Goal: Task Accomplishment & Management: Manage account settings

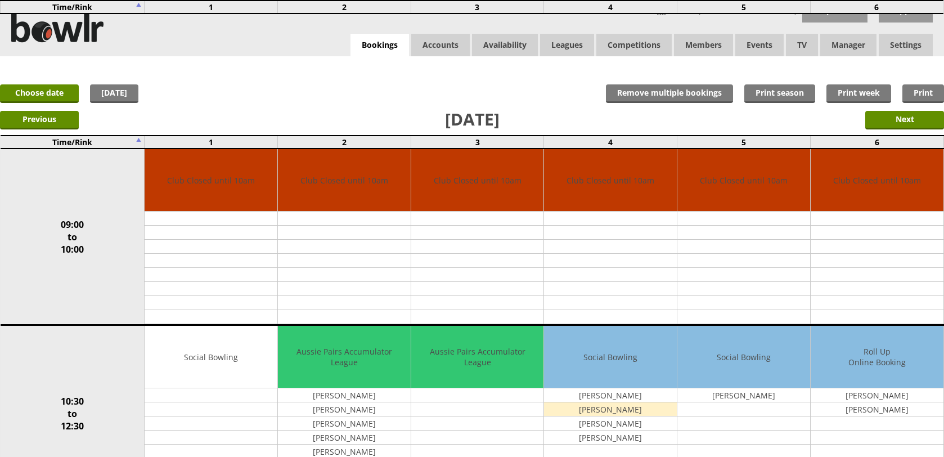
scroll to position [281, 0]
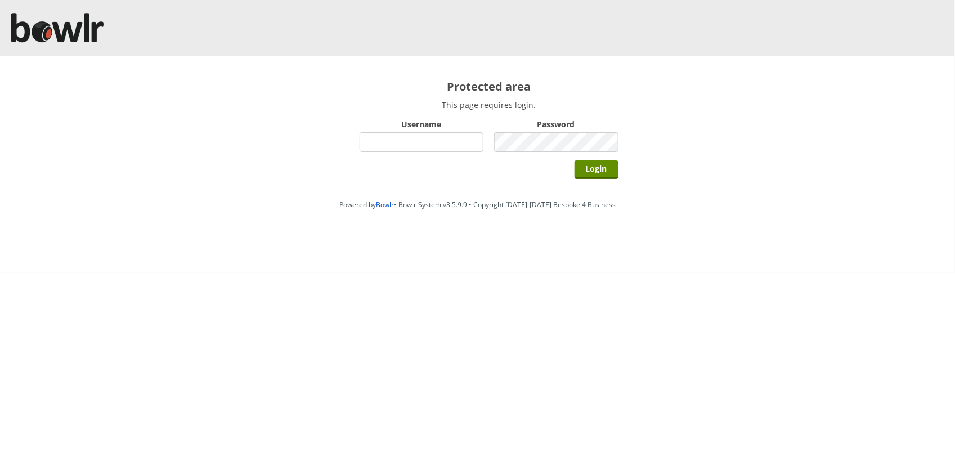
click at [395, 145] on input "Username" at bounding box center [422, 142] width 124 height 20
type input "BarRinkMonitor"
click at [574, 160] on input "Login" at bounding box center [596, 169] width 44 height 19
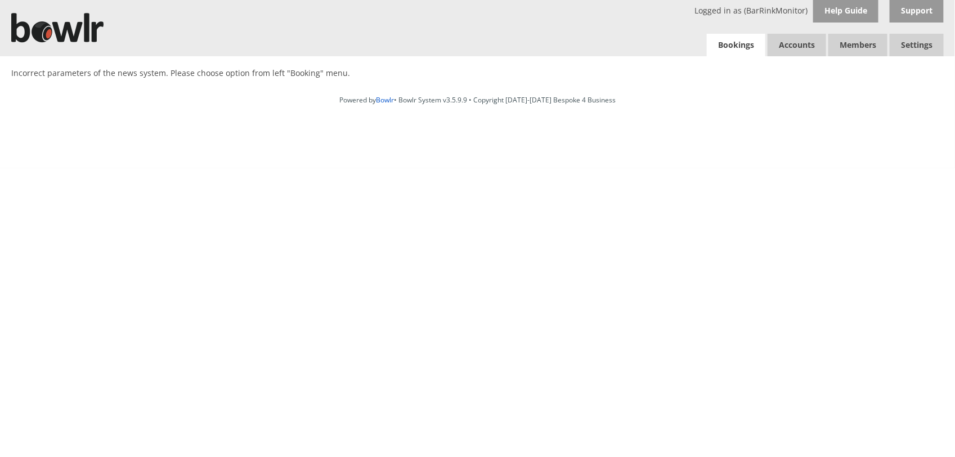
click at [726, 42] on link "Bookings" at bounding box center [736, 45] width 59 height 23
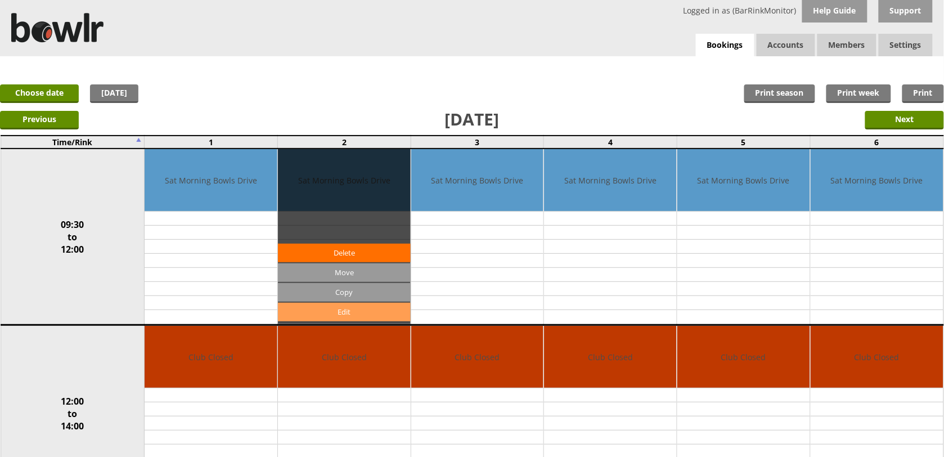
click at [330, 314] on link "Edit" at bounding box center [344, 312] width 133 height 19
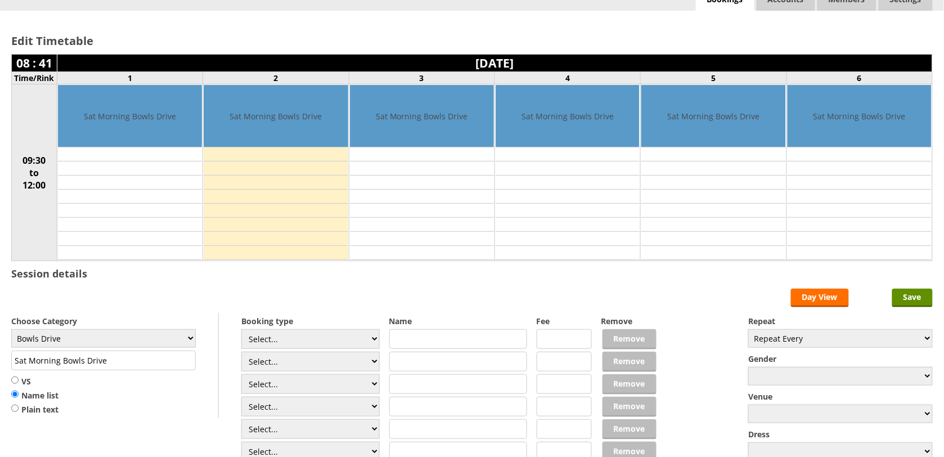
scroll to position [70, 0]
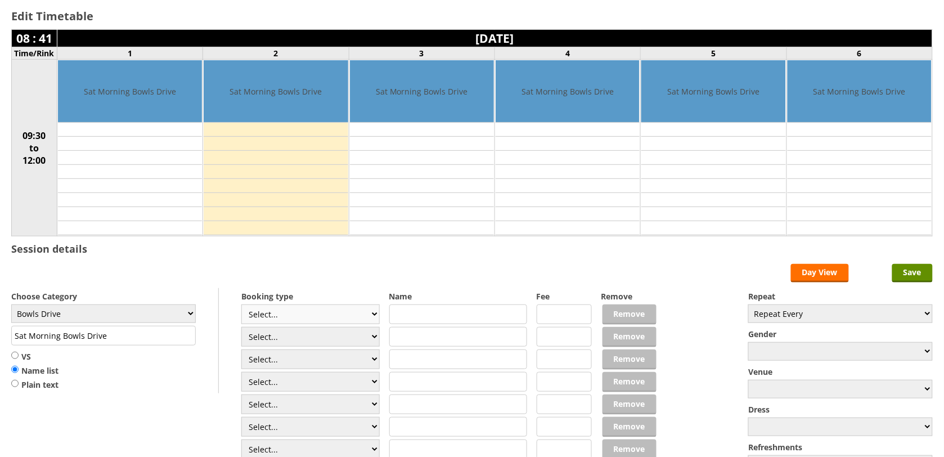
click at [324, 319] on select "Select... Club Competition (Member) Club Competition (Visitor) National (Member…" at bounding box center [310, 314] width 138 height 20
select select "1_45"
click at [241, 306] on select "Select... Club Competition (Member) Club Competition (Visitor) National (Member…" at bounding box center [310, 314] width 138 height 20
type input "Bowls Drive"
type input "5.0000"
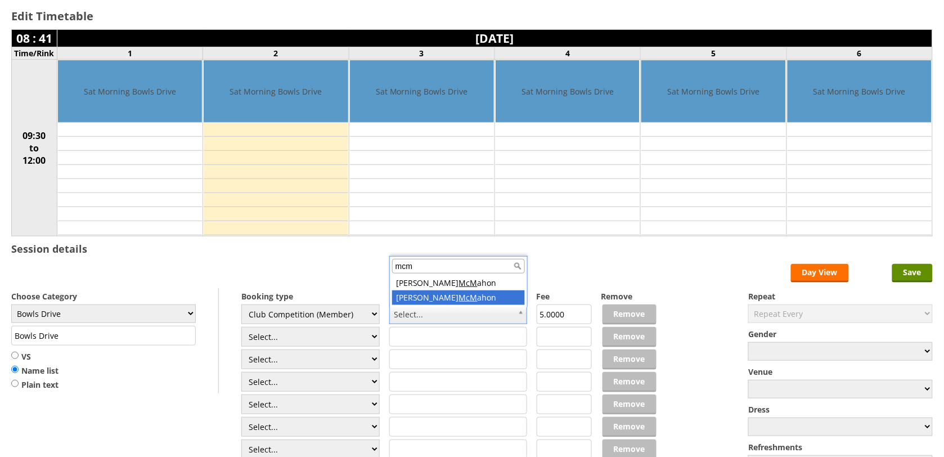
type input "mcm"
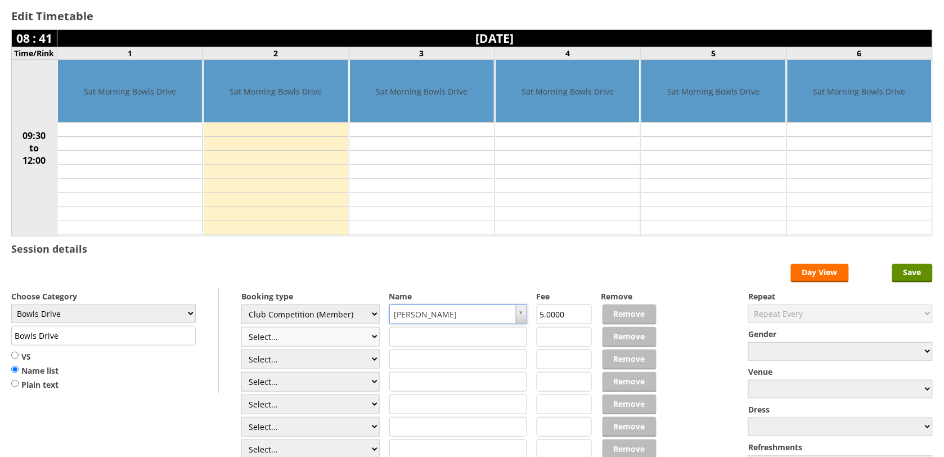
click at [306, 336] on select "Select... Club Competition (Member) Club Competition (Visitor) National (Member…" at bounding box center [310, 337] width 138 height 20
select select "1_45"
click at [241, 329] on select "Select... Club Competition (Member) Club Competition (Visitor) National (Member…" at bounding box center [310, 337] width 138 height 20
type input "5.0000"
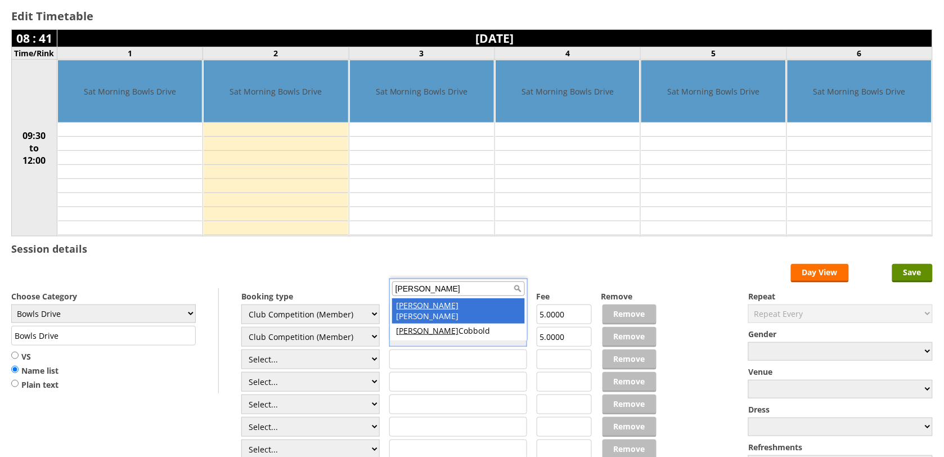
type input "bryan"
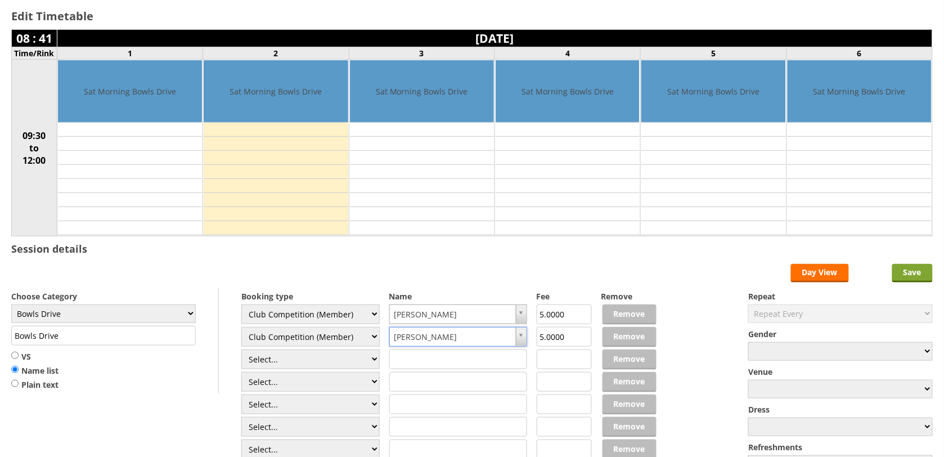
click at [919, 275] on input "Save" at bounding box center [912, 273] width 41 height 19
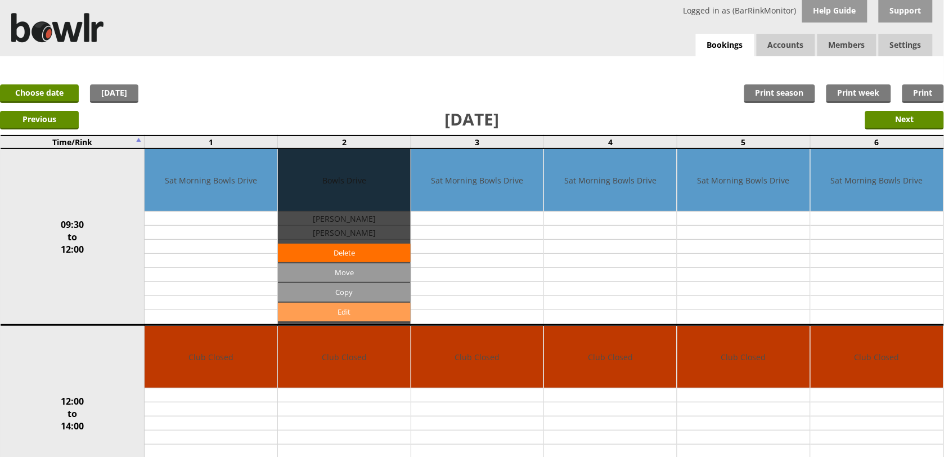
click at [353, 307] on link "Edit" at bounding box center [344, 312] width 133 height 19
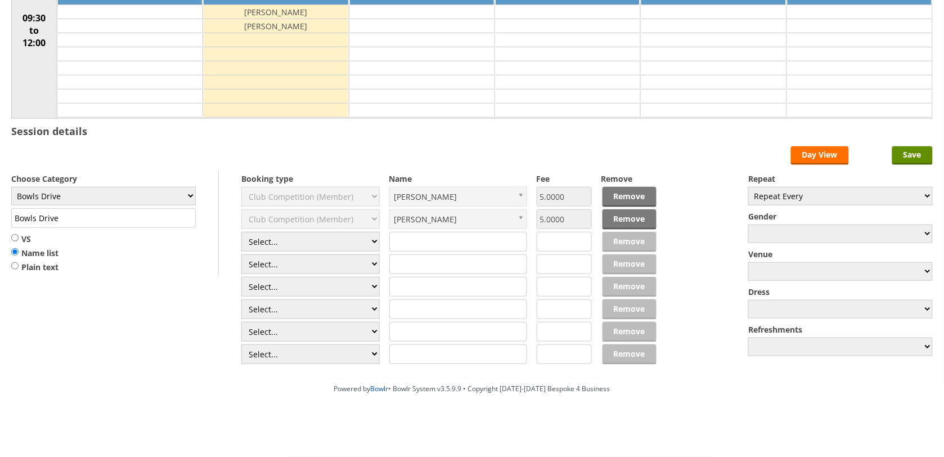
scroll to position [192, 0]
click at [294, 237] on select "Select... Club Competition (Member) Club Competition (Visitor) National (Member…" at bounding box center [310, 242] width 138 height 20
select select "1_45"
click at [241, 232] on select "Select... Club Competition (Member) Club Competition (Visitor) National (Member…" at bounding box center [310, 242] width 138 height 20
type input "5.0000"
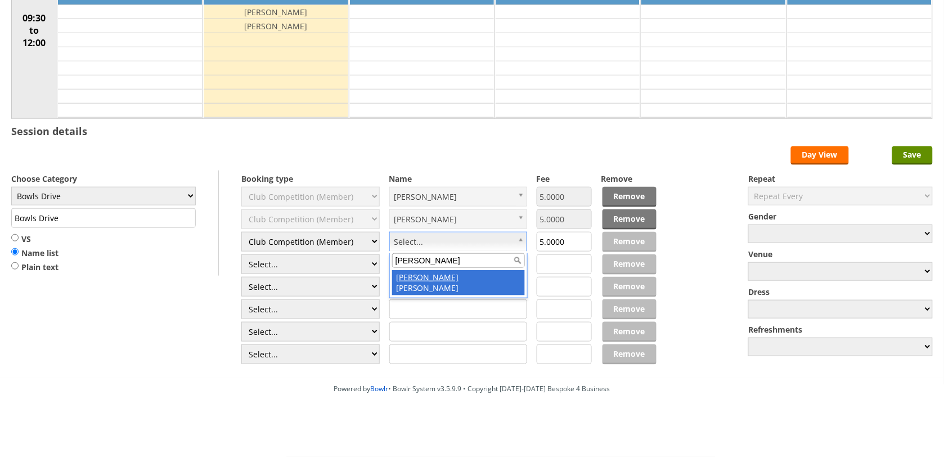
type input "kay"
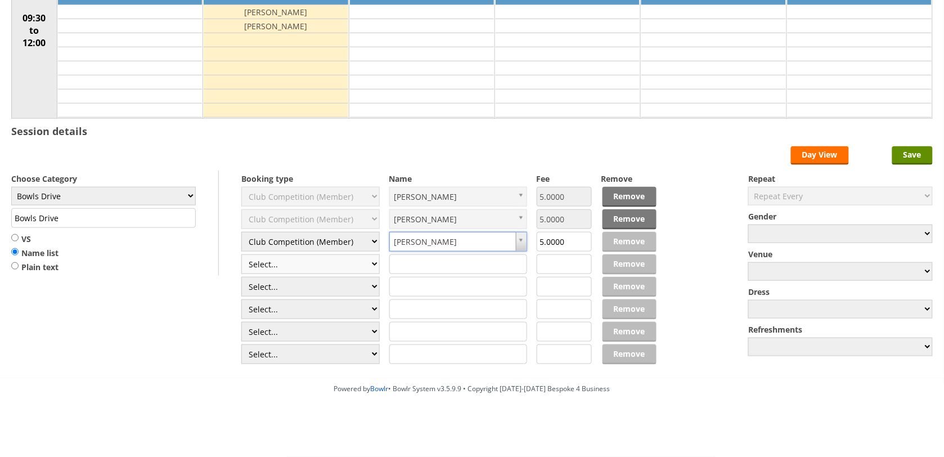
click at [327, 260] on select "Select... Club Competition (Member) Club Competition (Visitor) National (Member…" at bounding box center [310, 264] width 138 height 20
select select "1_45"
click at [241, 254] on select "Select... Club Competition (Member) Club Competition (Visitor) National (Member…" at bounding box center [310, 264] width 138 height 20
type input "5.0000"
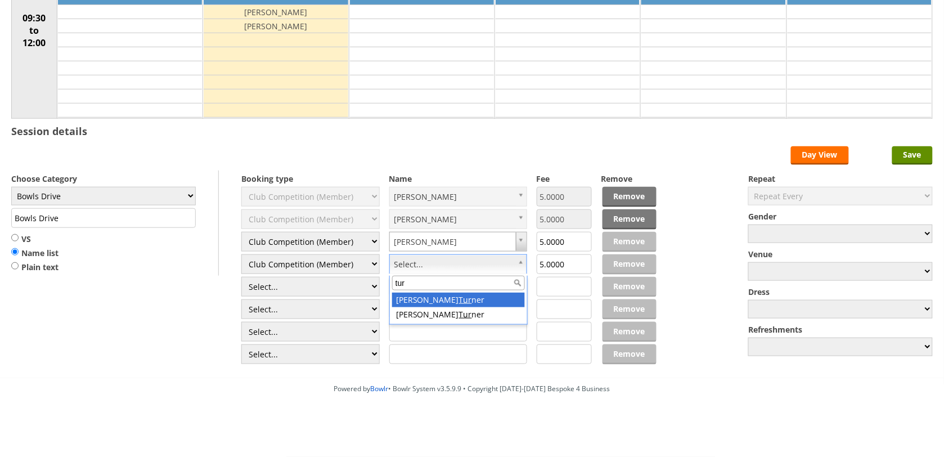
type input "tur"
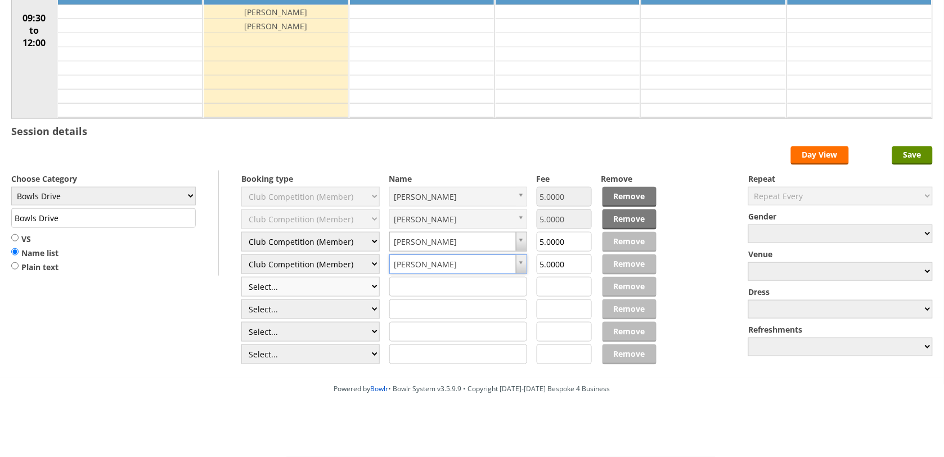
click at [319, 288] on select "Select... Club Competition (Member) Club Competition (Visitor) National (Member…" at bounding box center [310, 287] width 138 height 20
select select "1_45"
click at [241, 277] on select "Select... Club Competition (Member) Club Competition (Visitor) National (Member…" at bounding box center [310, 287] width 138 height 20
type input "5.0000"
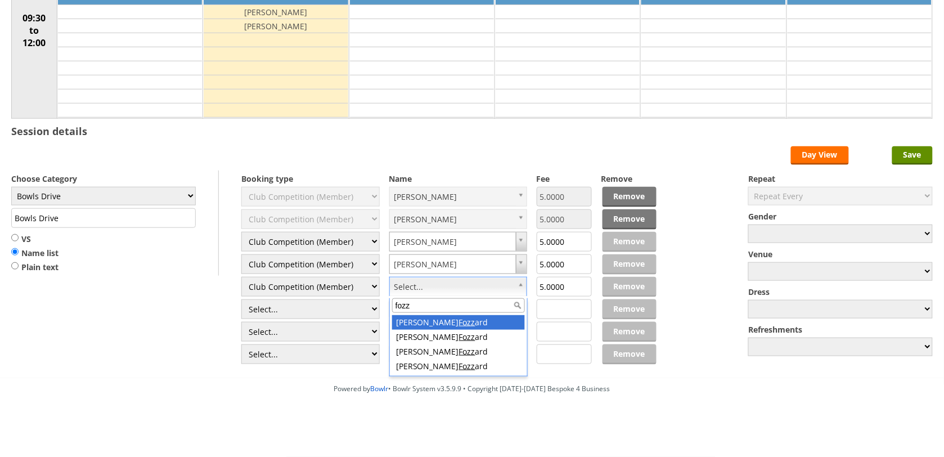
type input "fozz"
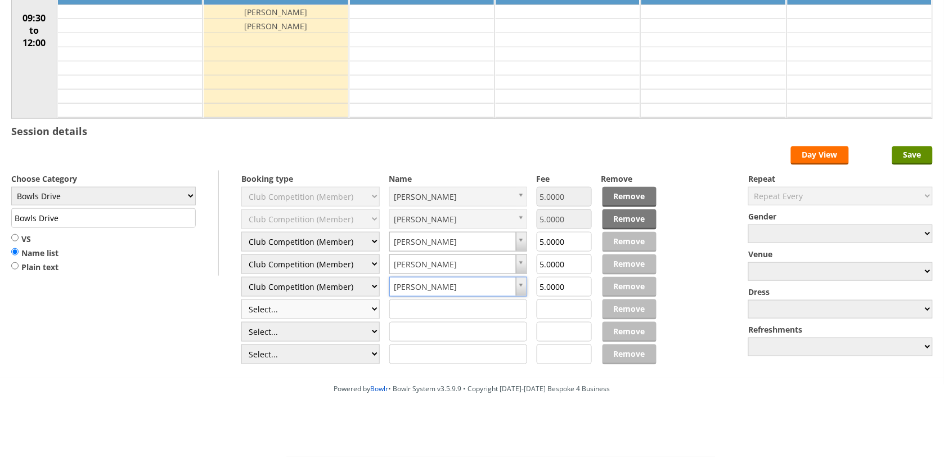
click at [342, 307] on select "Select... Club Competition (Member) Club Competition (Visitor) National (Member…" at bounding box center [310, 309] width 138 height 20
select select "1_45"
click at [241, 299] on select "Select... Club Competition (Member) Club Competition (Visitor) National (Member…" at bounding box center [310, 309] width 138 height 20
type input "5.0000"
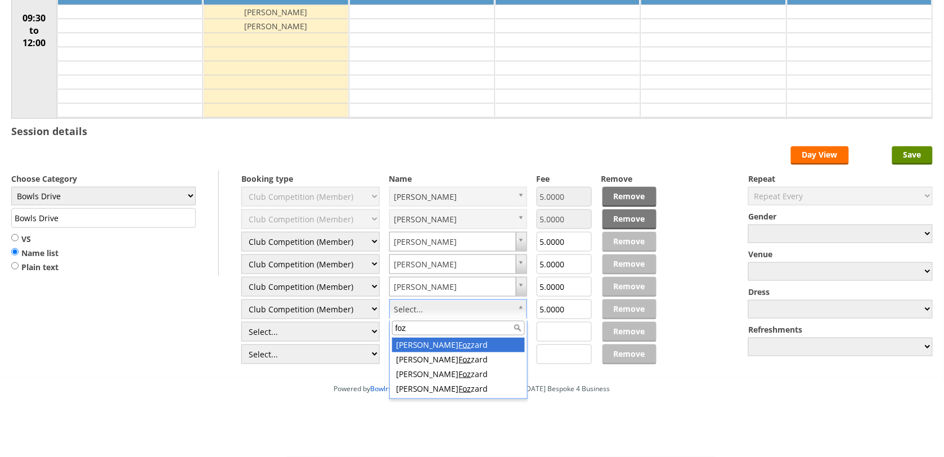
type input "fozz"
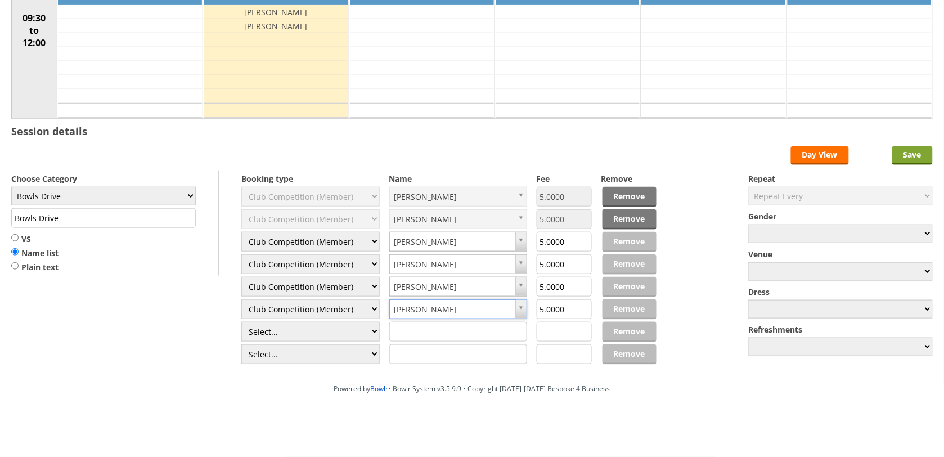
click at [907, 150] on input "Save" at bounding box center [912, 155] width 41 height 19
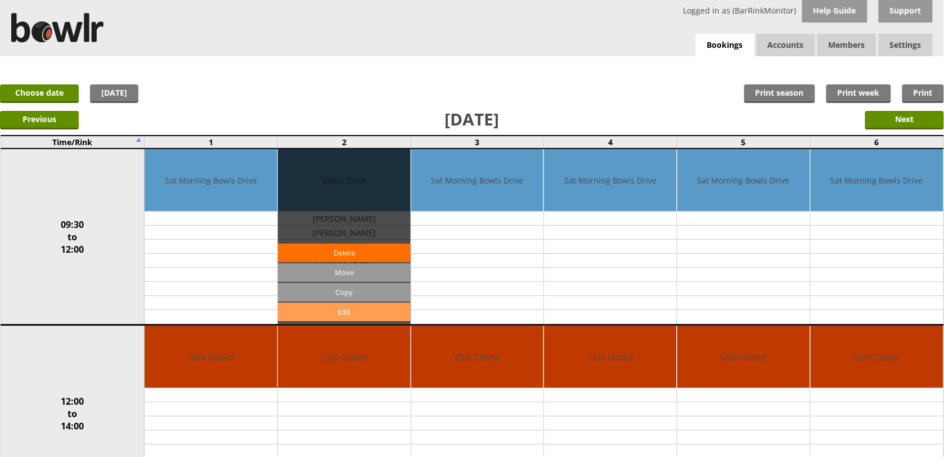
click at [355, 305] on link "Edit" at bounding box center [344, 312] width 133 height 19
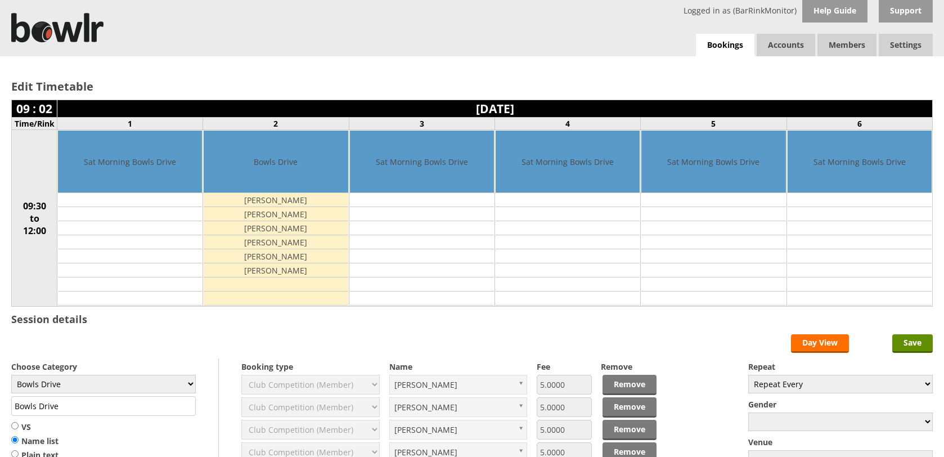
scroll to position [192, 0]
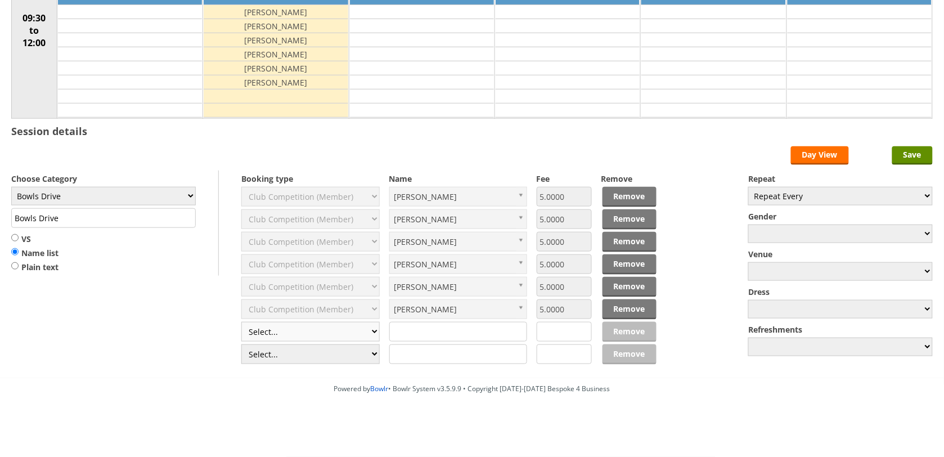
click at [294, 330] on select "Select... Club Competition (Member) Club Competition (Visitor) National (Member…" at bounding box center [310, 332] width 138 height 20
select select "1_45"
click at [241, 322] on select "Select... Club Competition (Member) Club Competition (Visitor) National (Member…" at bounding box center [310, 332] width 138 height 20
type input "5.0000"
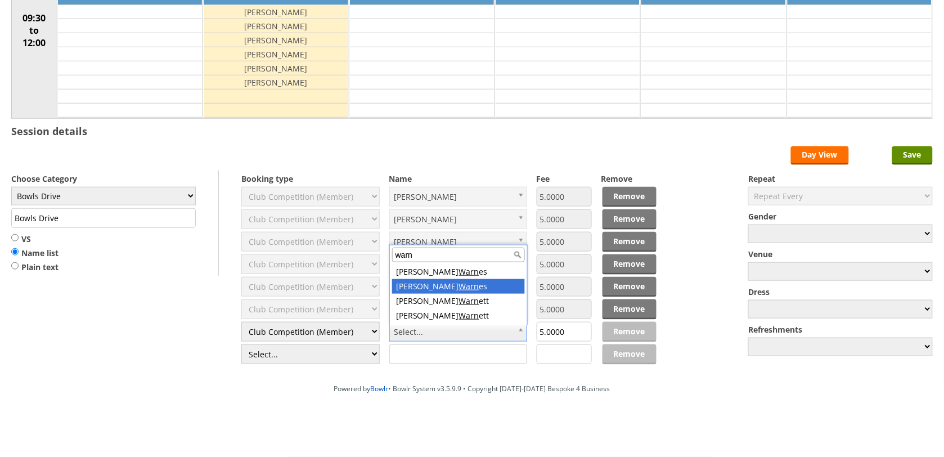
type input "warn"
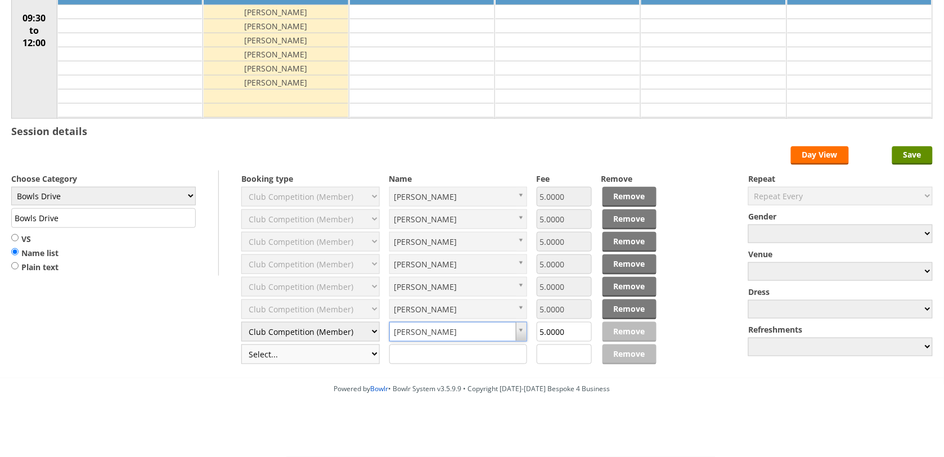
click at [319, 357] on select "Select... Club Competition (Member) Club Competition (Visitor) National (Member…" at bounding box center [310, 354] width 138 height 20
select select "1_45"
click at [241, 344] on select "Select... Club Competition (Member) Club Competition (Visitor) National (Member…" at bounding box center [310, 354] width 138 height 20
type input "5.0000"
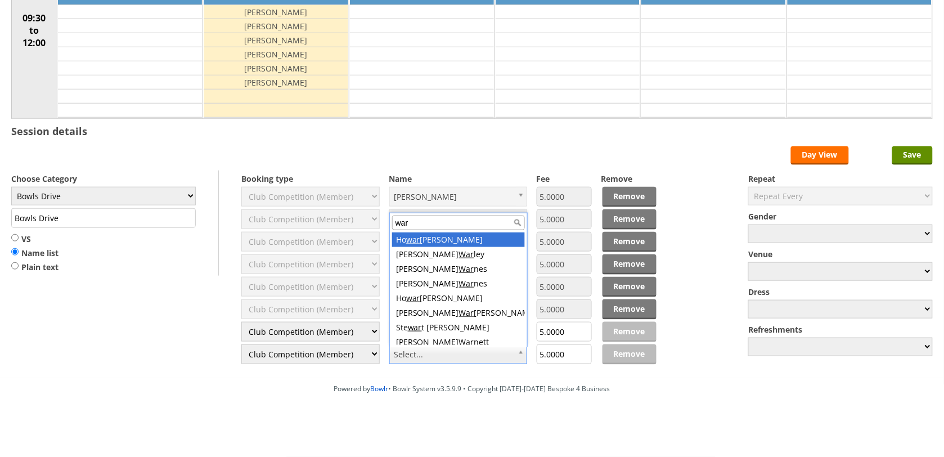
type input "warn"
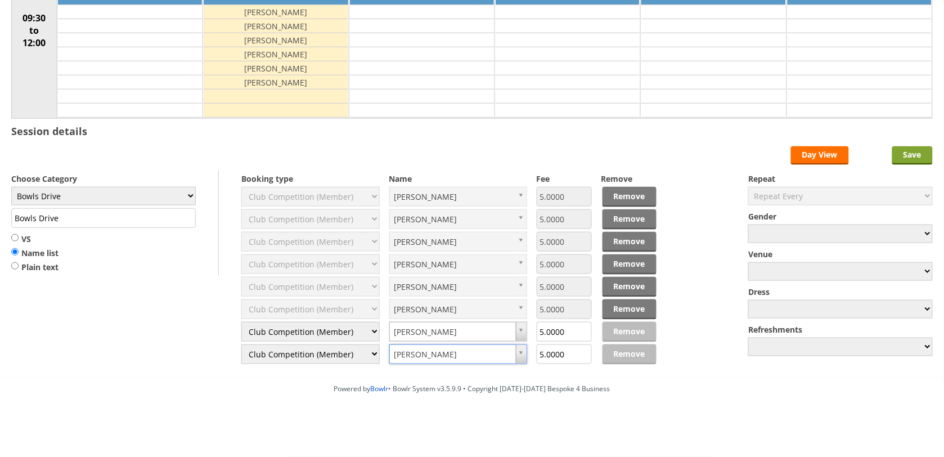
click at [910, 147] on input "Save" at bounding box center [912, 155] width 41 height 19
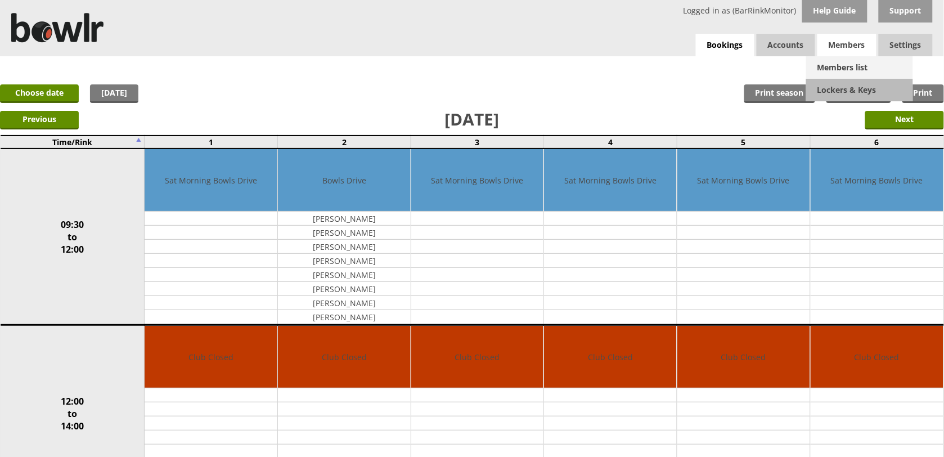
click at [865, 65] on link "Members list" at bounding box center [859, 67] width 107 height 23
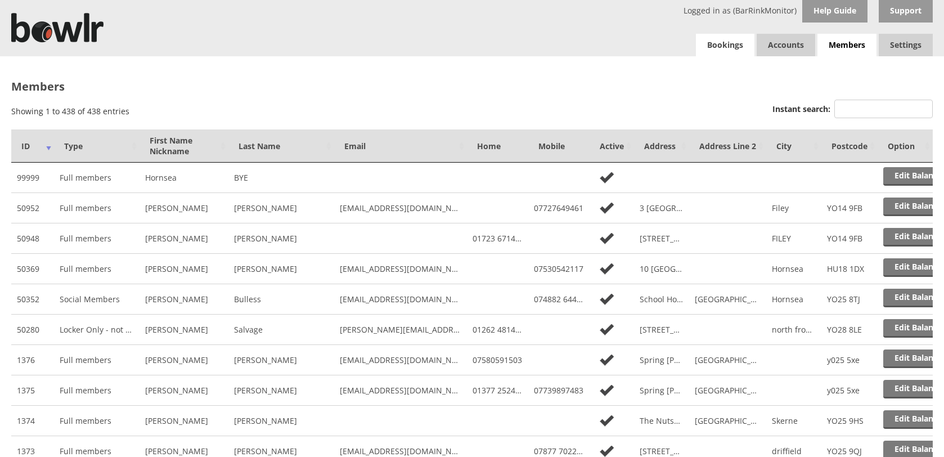
click at [715, 48] on link "Bookings" at bounding box center [725, 45] width 59 height 23
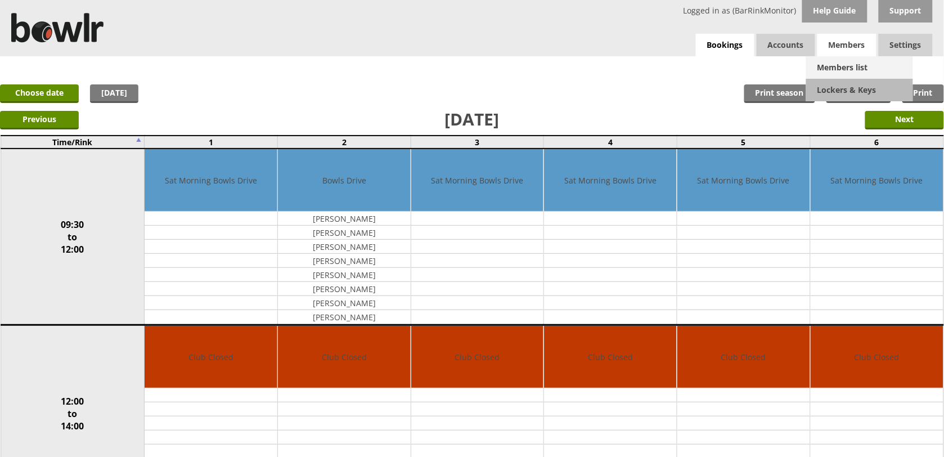
click at [859, 64] on link "Members list" at bounding box center [859, 67] width 107 height 23
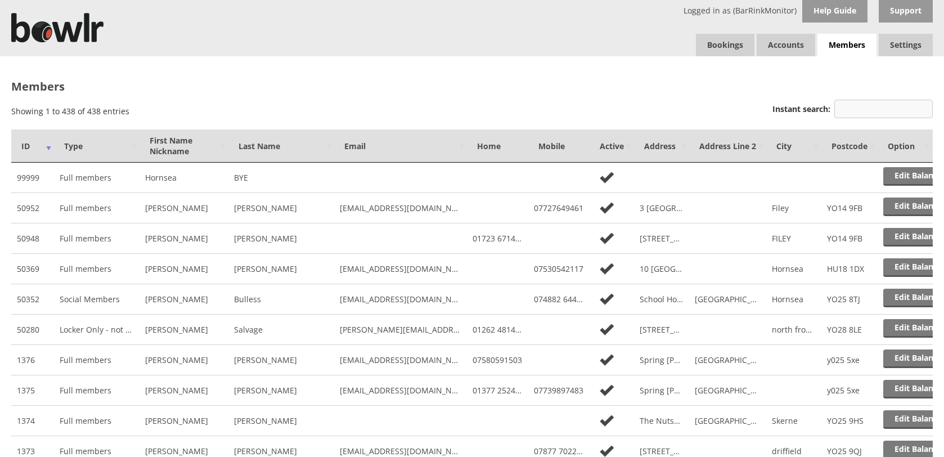
click at [886, 114] on input "Instant search:" at bounding box center [883, 109] width 98 height 19
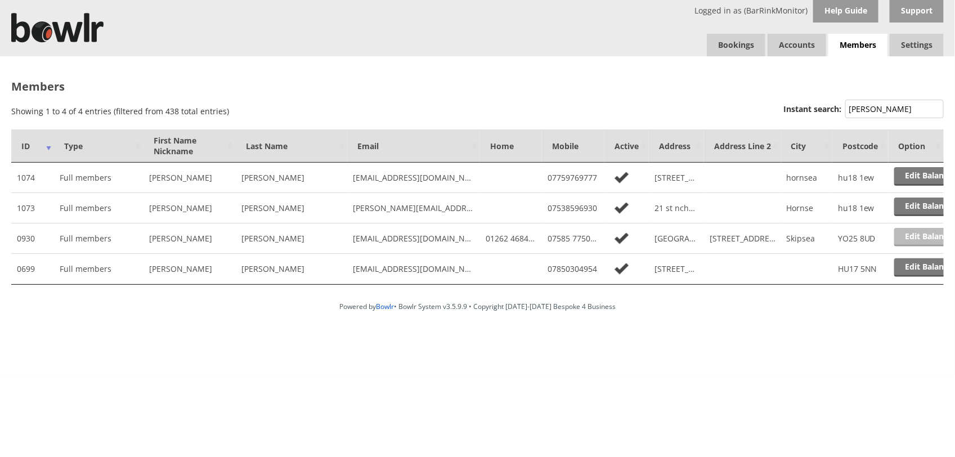
type input "[PERSON_NAME]"
click at [921, 232] on link "Edit Balance" at bounding box center [929, 237] width 70 height 19
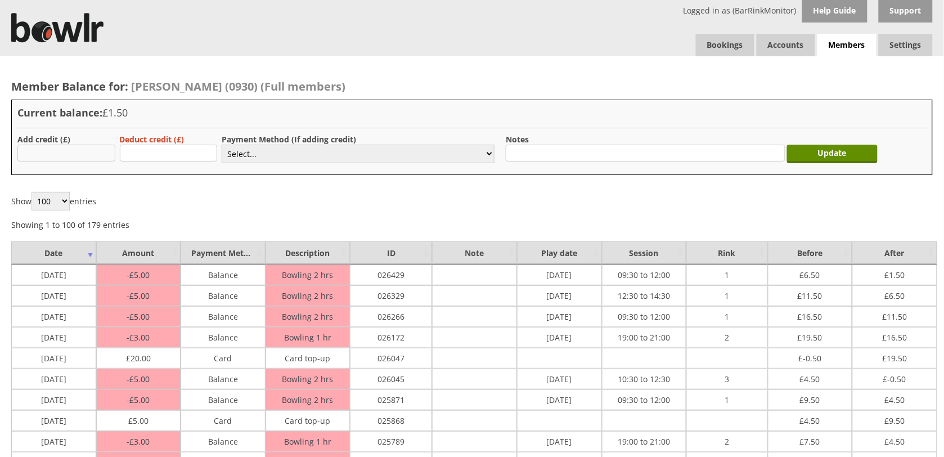
click at [89, 153] on input "text" at bounding box center [66, 153] width 98 height 17
type input "20.00"
click at [308, 152] on select "Select... Cash Card Cheque Bank Transfer Other Member Card Gift Voucher Balance" at bounding box center [358, 154] width 273 height 19
select select "2"
click at [222, 145] on select "Select... Cash Card Cheque Bank Transfer Other Member Card Gift Voucher Balance" at bounding box center [358, 154] width 273 height 19
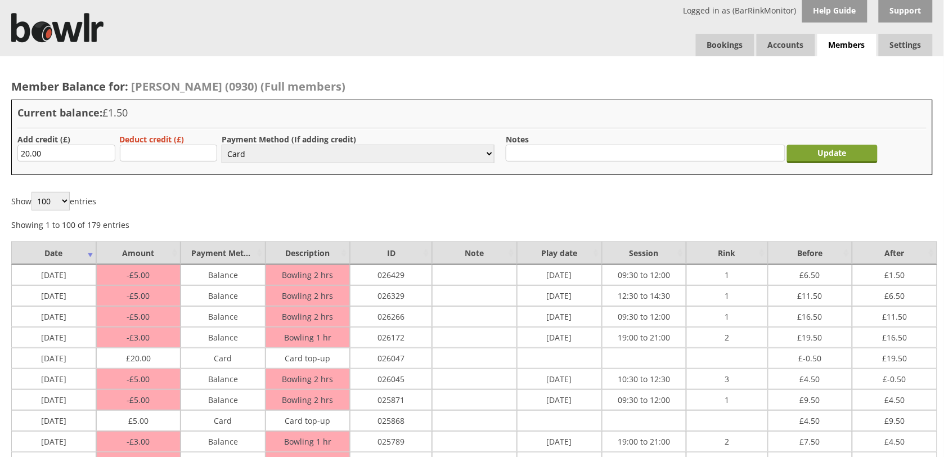
click at [842, 155] on input "Update" at bounding box center [832, 154] width 91 height 19
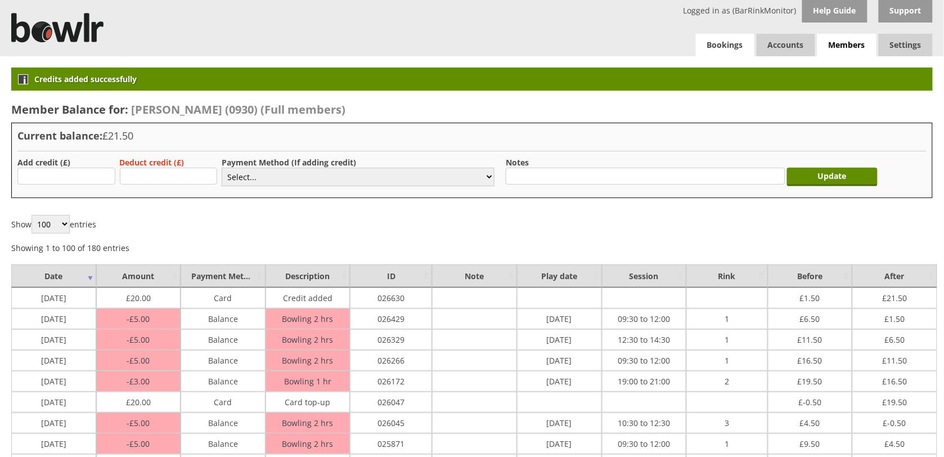
click at [718, 52] on link "Bookings" at bounding box center [725, 45] width 59 height 23
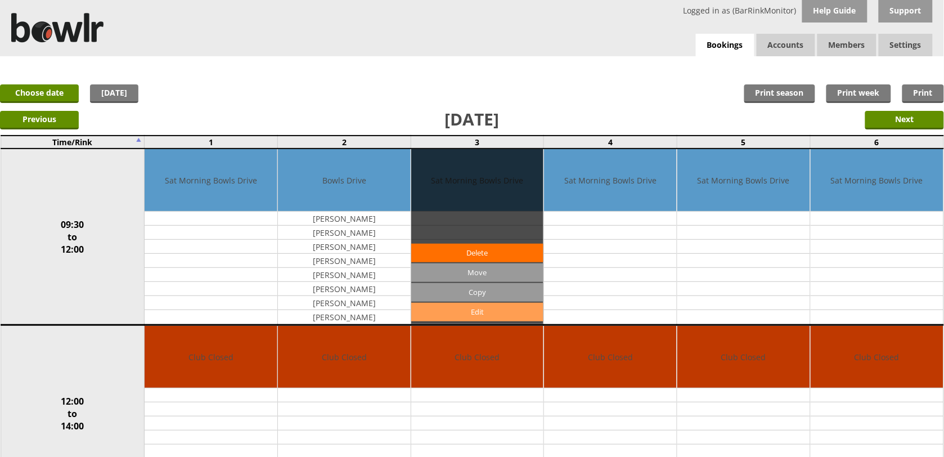
click at [482, 313] on link "Edit" at bounding box center [477, 312] width 133 height 19
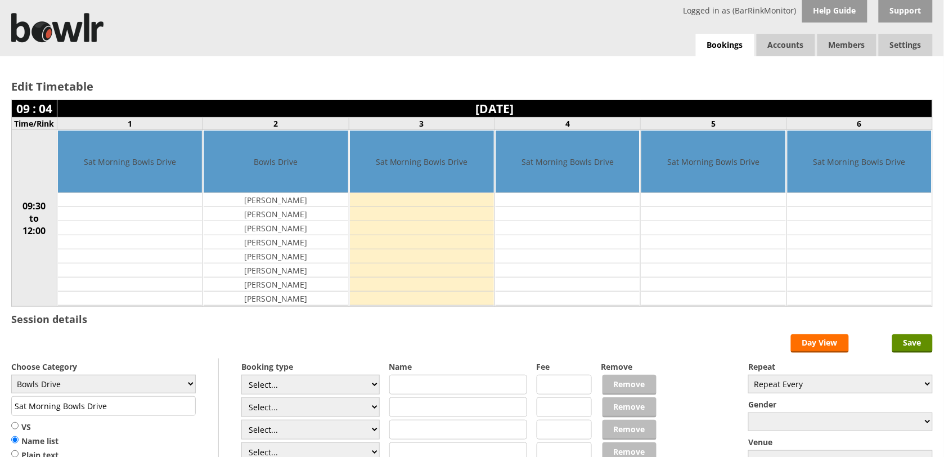
scroll to position [192, 0]
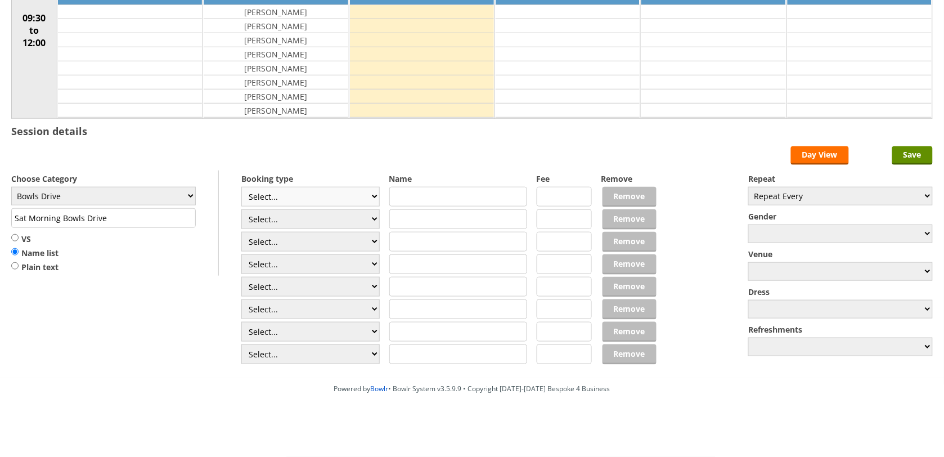
click at [330, 195] on select "Select... Club Competition (Member) Club Competition (Visitor) National (Member…" at bounding box center [310, 197] width 138 height 20
select select "1_45"
click at [241, 187] on select "Select... Club Competition (Member) Club Competition (Visitor) National (Member…" at bounding box center [310, 197] width 138 height 20
type input "Bowls Drive"
type input "5.0000"
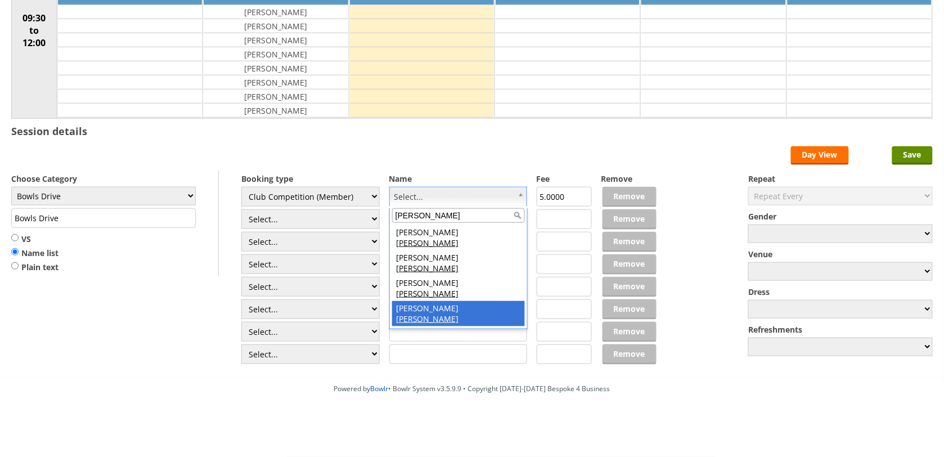
type input "clark"
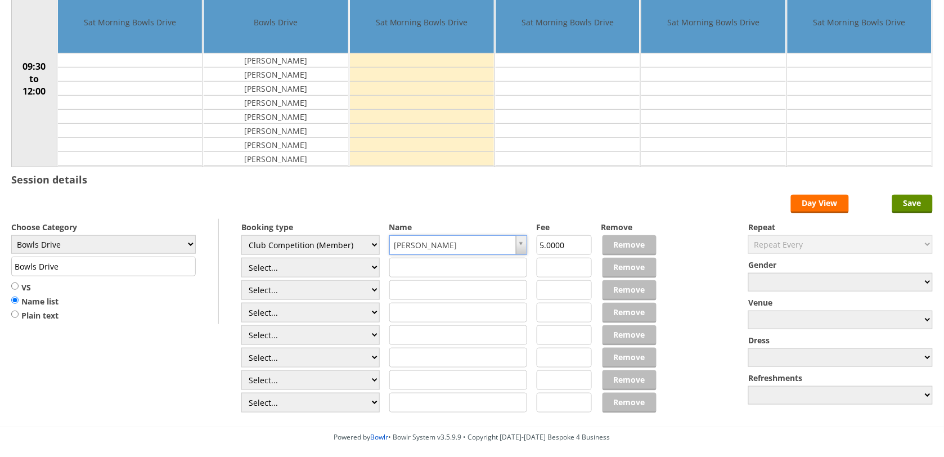
scroll to position [122, 0]
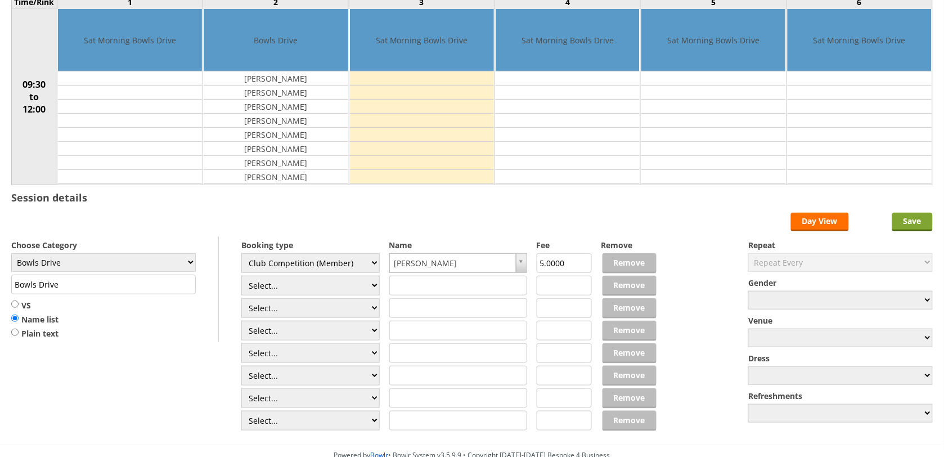
click at [923, 220] on input "Save" at bounding box center [912, 222] width 41 height 19
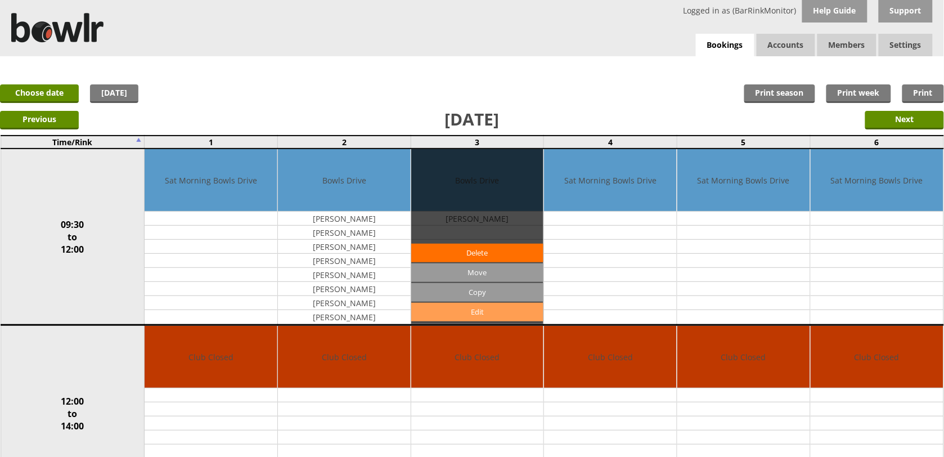
click at [470, 311] on link "Edit" at bounding box center [477, 312] width 133 height 19
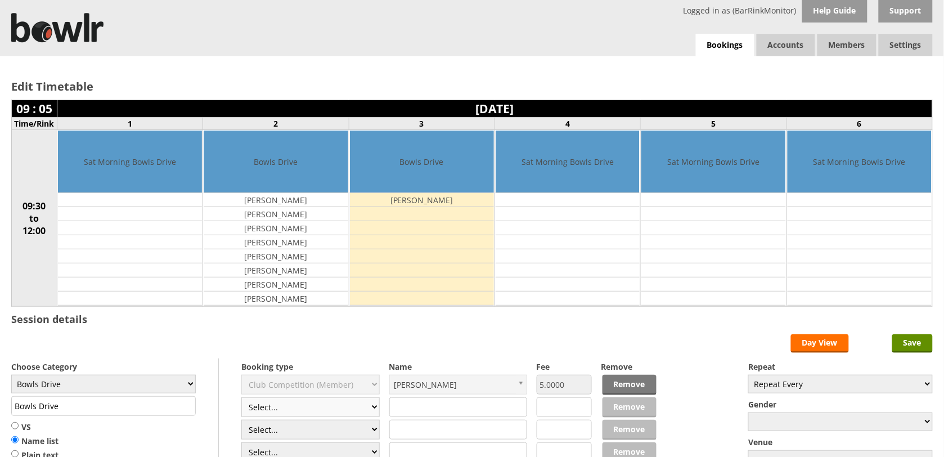
click at [304, 416] on select "Select... Club Competition (Member) Club Competition (Visitor) National (Member…" at bounding box center [310, 407] width 138 height 20
select select "1_45"
click at [241, 399] on select "Select... Club Competition (Member) Club Competition (Visitor) National (Member…" at bounding box center [310, 407] width 138 height 20
type input "5.0000"
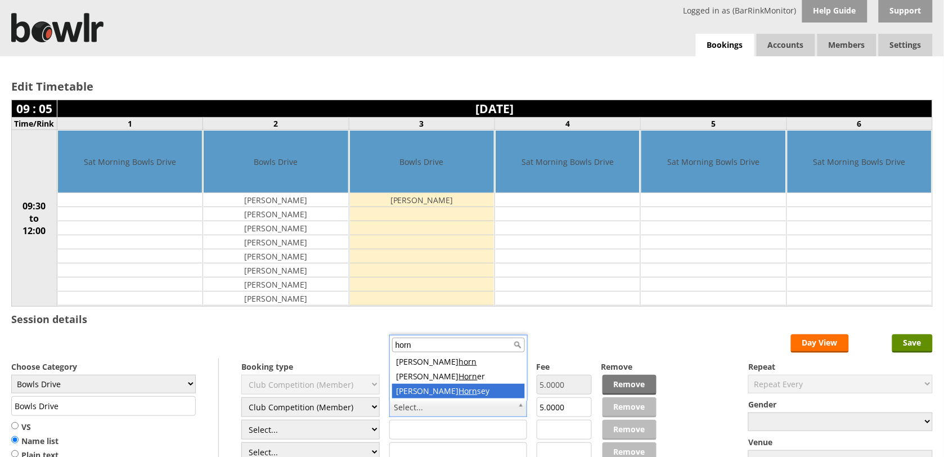
type input "horn"
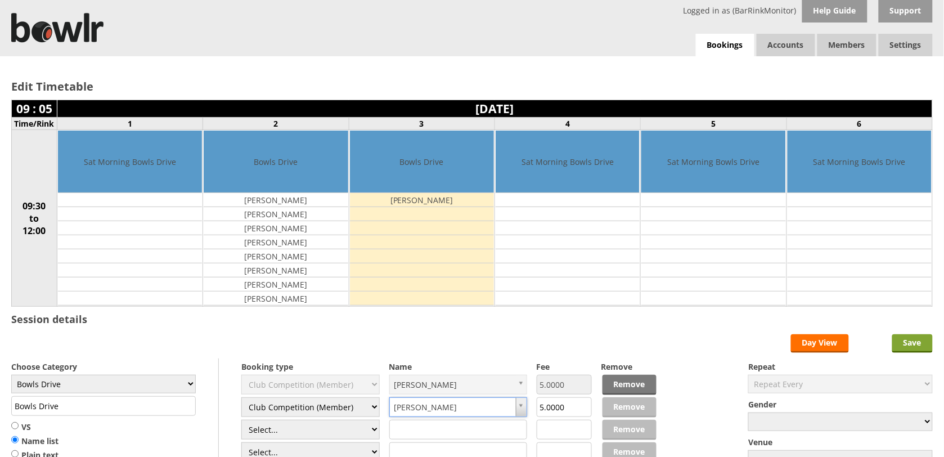
click at [920, 344] on input "Save" at bounding box center [912, 343] width 41 height 19
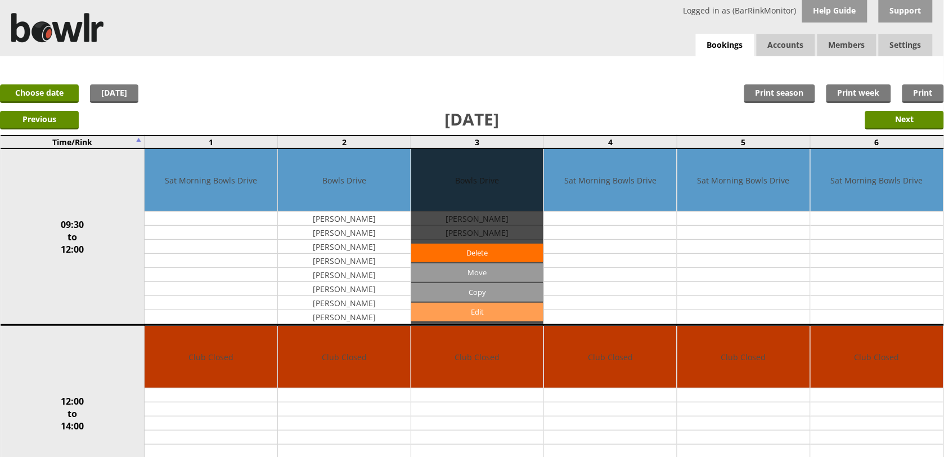
click at [462, 311] on link "Edit" at bounding box center [477, 312] width 133 height 19
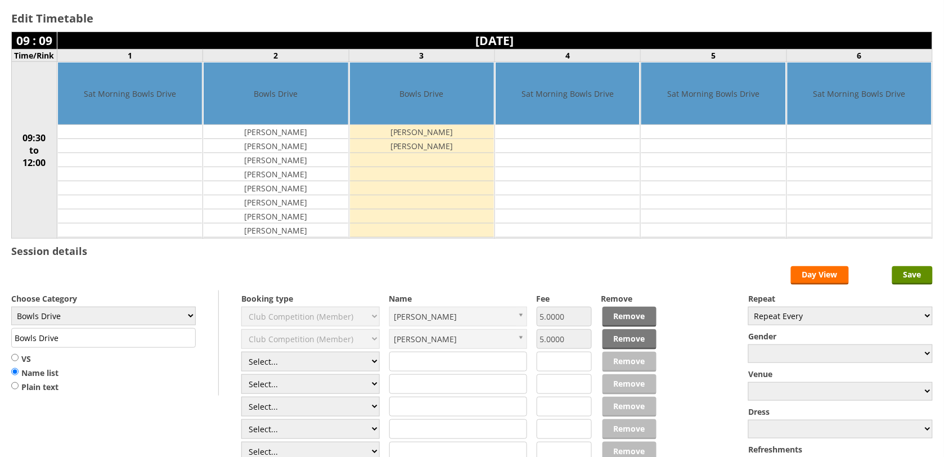
scroll to position [141, 0]
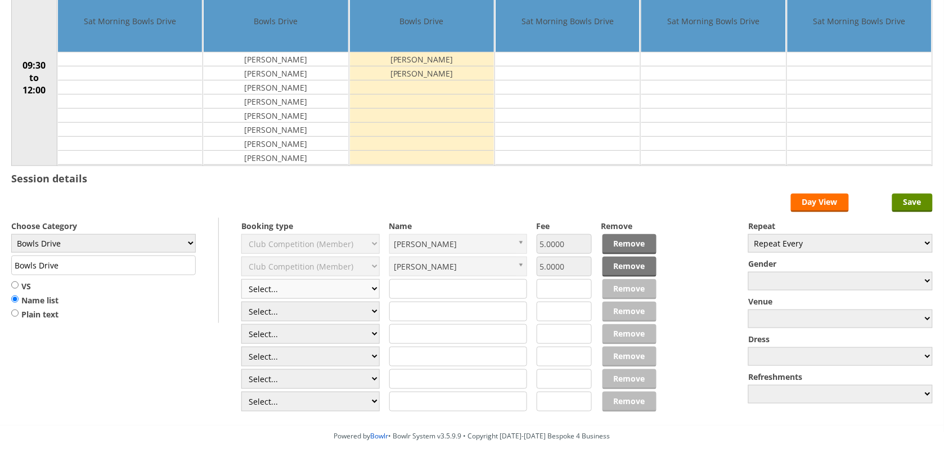
click at [314, 294] on select "Select... Club Competition (Member) Club Competition (Visitor) National (Member…" at bounding box center [310, 289] width 138 height 20
select select "1_45"
click at [241, 281] on select "Select... Club Competition (Member) Club Competition (Visitor) National (Member…" at bounding box center [310, 289] width 138 height 20
type input "5.0000"
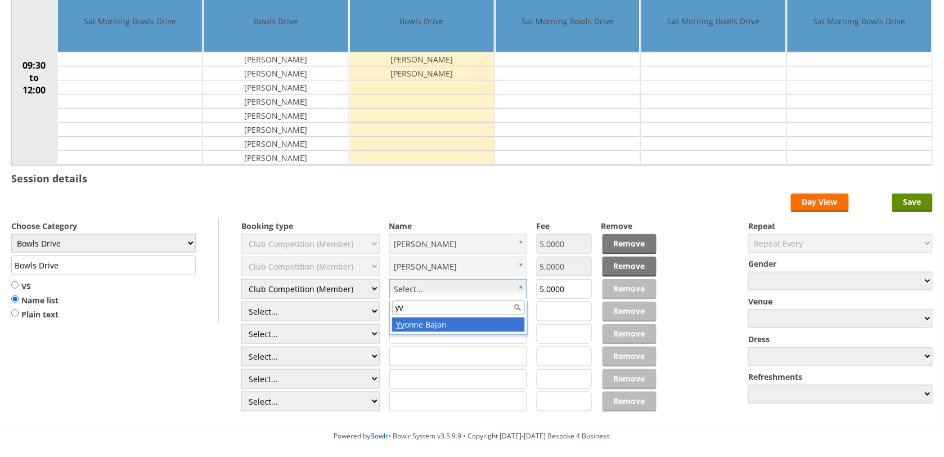
type input "yv"
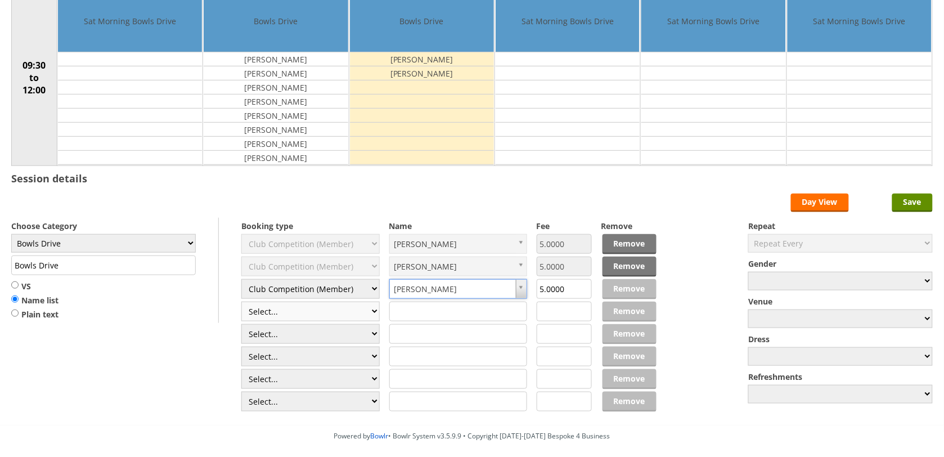
click at [363, 317] on select "Select... Club Competition (Member) Club Competition (Visitor) National (Member…" at bounding box center [310, 312] width 138 height 20
select select "1_45"
click at [241, 303] on select "Select... Club Competition (Member) Club Competition (Visitor) National (Member…" at bounding box center [310, 312] width 138 height 20
type input "5.0000"
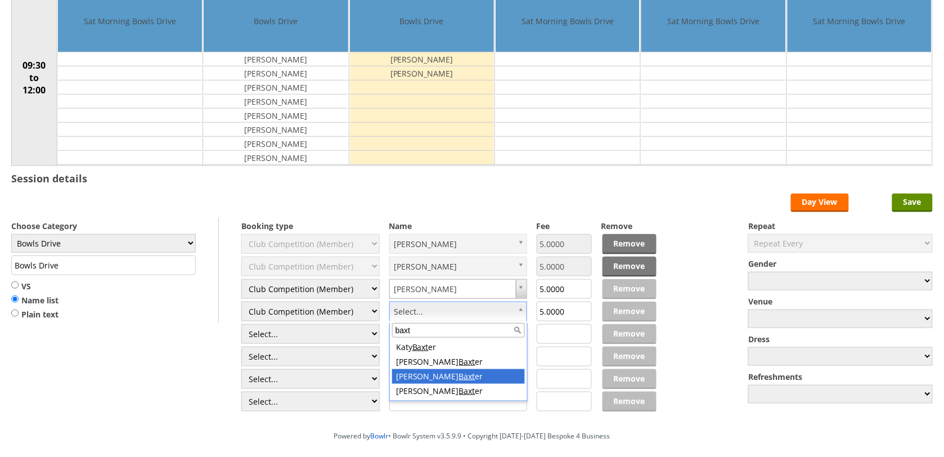
type input "baxt"
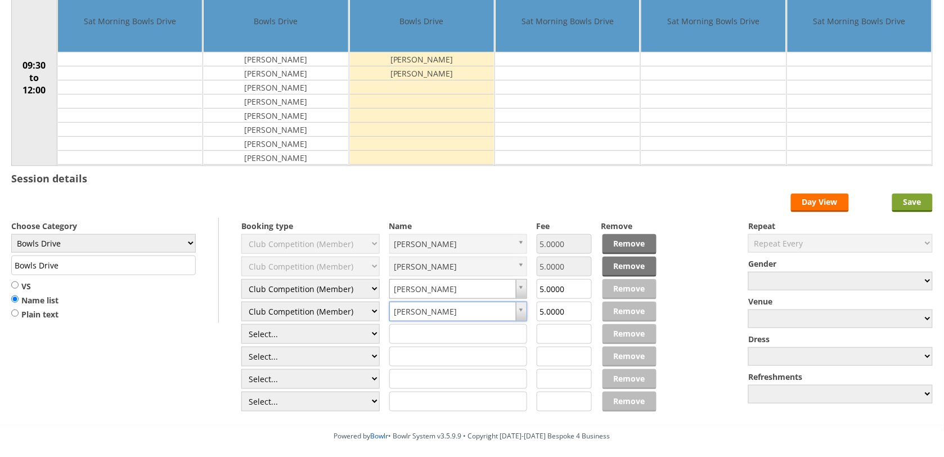
click at [910, 201] on input "Save" at bounding box center [912, 203] width 41 height 19
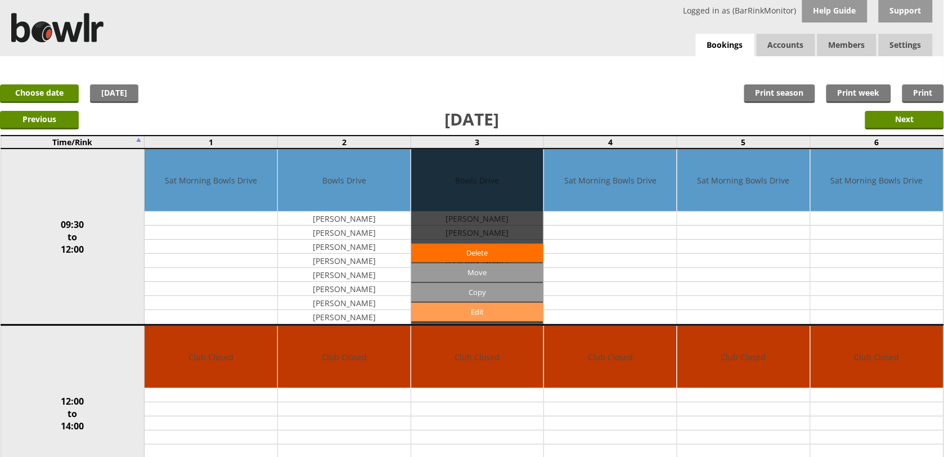
click at [482, 309] on link "Edit" at bounding box center [477, 312] width 133 height 19
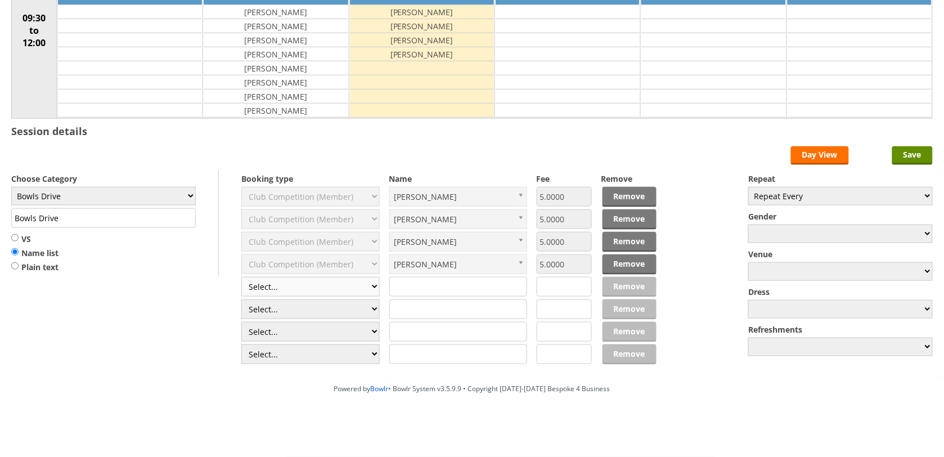
scroll to position [192, 0]
click at [319, 282] on select "Select... Club Competition (Member) Club Competition (Visitor) National (Member…" at bounding box center [310, 287] width 138 height 20
select select "1_45"
click at [241, 277] on select "Select... Club Competition (Member) Club Competition (Visitor) National (Member…" at bounding box center [310, 287] width 138 height 20
type input "5.0000"
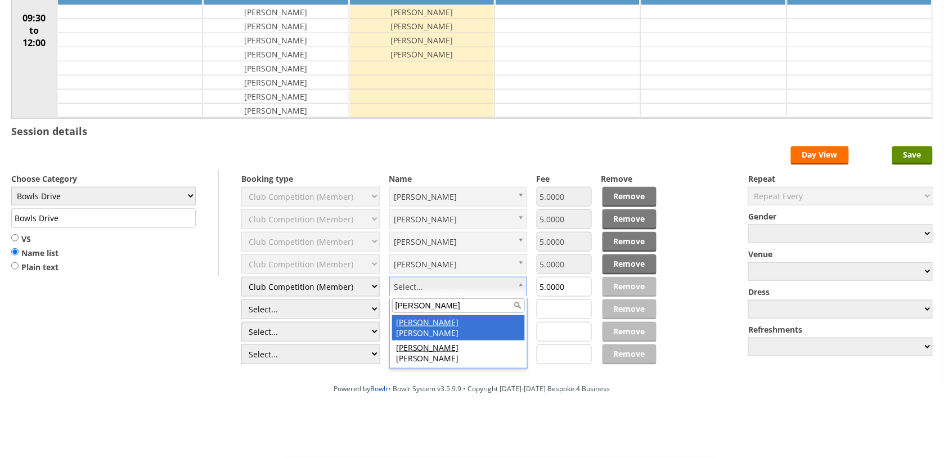
type input "[PERSON_NAME]"
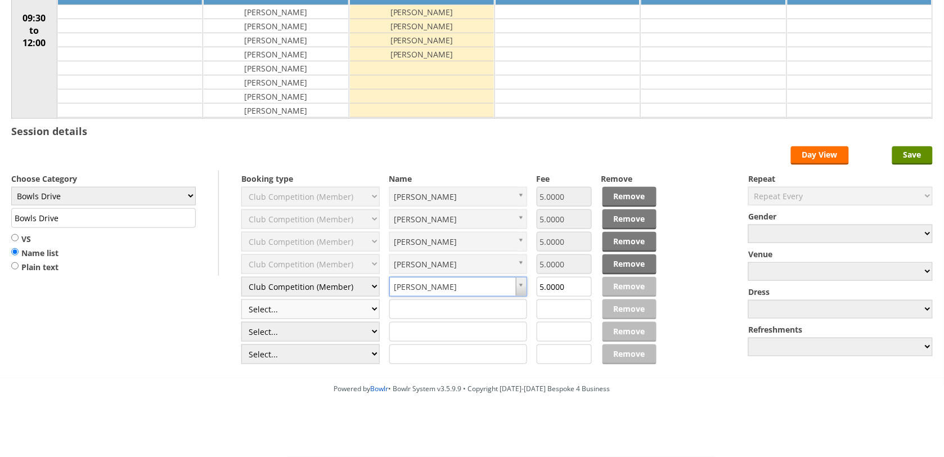
click at [335, 305] on select "Select... Club Competition (Member) Club Competition (Visitor) National (Member…" at bounding box center [310, 309] width 138 height 20
select select "1_45"
click at [241, 299] on select "Select... Club Competition (Member) Club Competition (Visitor) National (Member…" at bounding box center [310, 309] width 138 height 20
type input "5.0000"
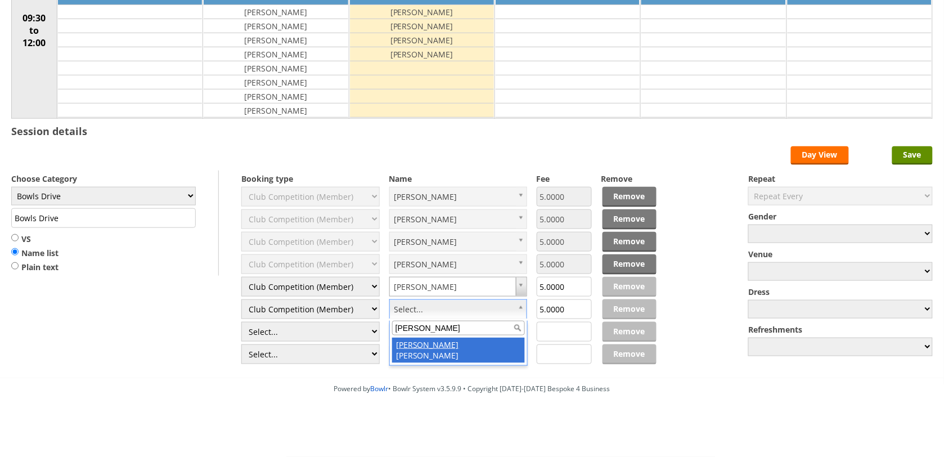
type input "jay"
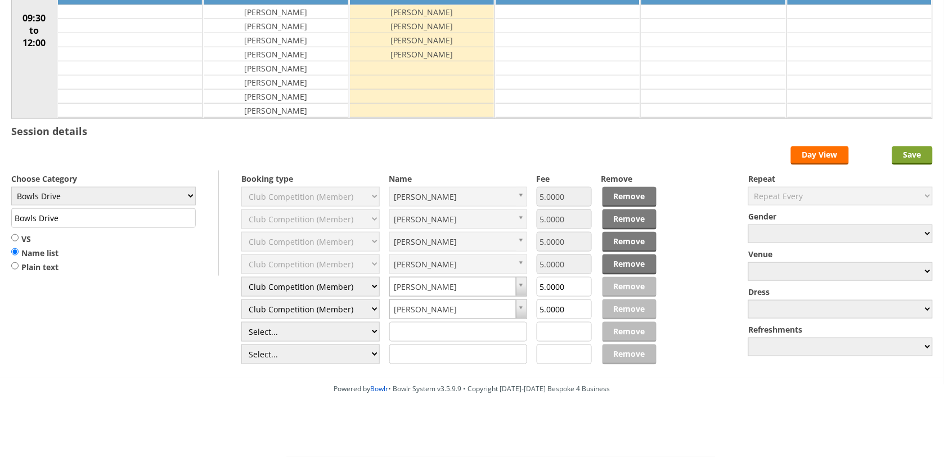
click at [898, 156] on input "Save" at bounding box center [912, 155] width 41 height 19
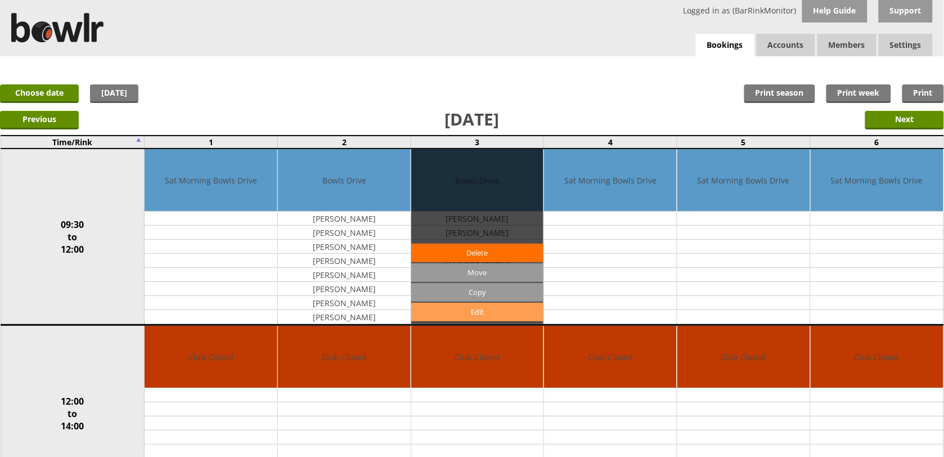
click at [480, 311] on link "Edit" at bounding box center [477, 312] width 133 height 19
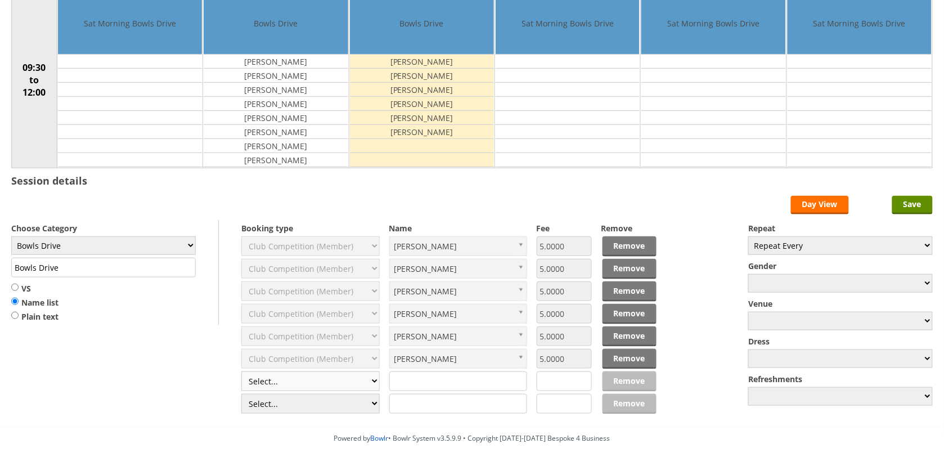
scroll to position [192, 0]
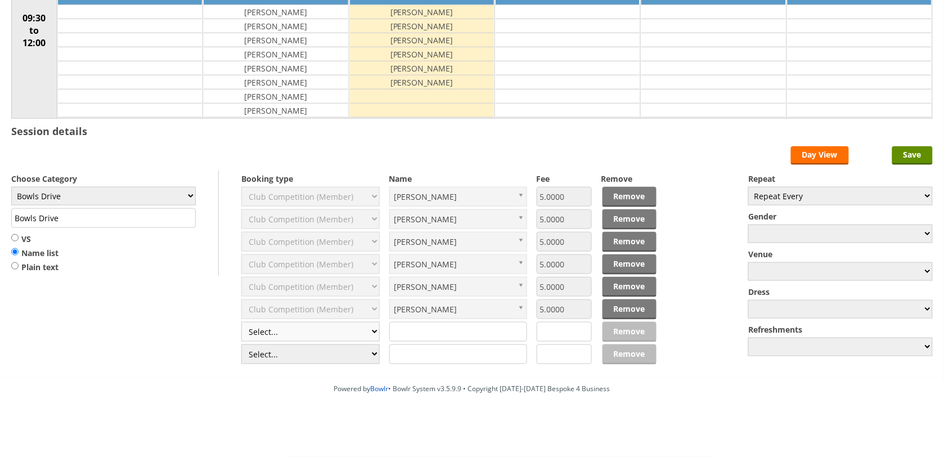
click at [318, 325] on select "Select... Club Competition (Member) Club Competition (Visitor) National (Member…" at bounding box center [310, 332] width 138 height 20
select select "1_45"
click at [241, 322] on select "Select... Club Competition (Member) Club Competition (Visitor) National (Member…" at bounding box center [310, 332] width 138 height 20
type input "5.0000"
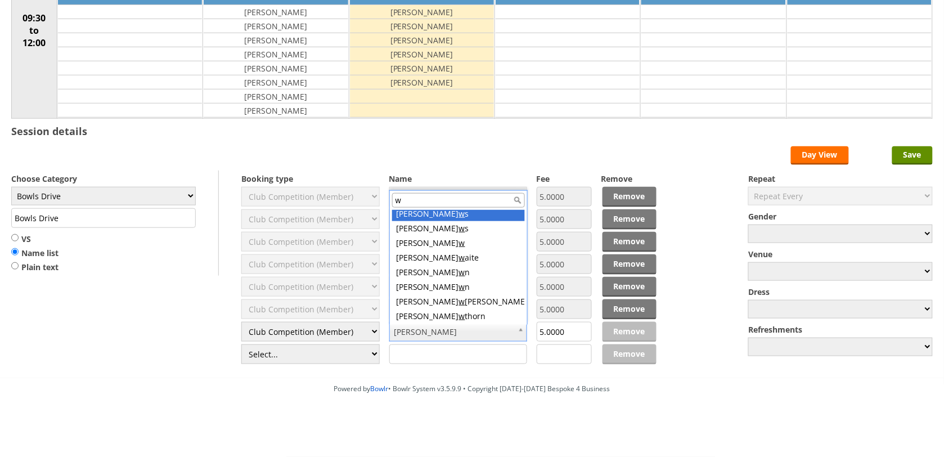
scroll to position [0, 0]
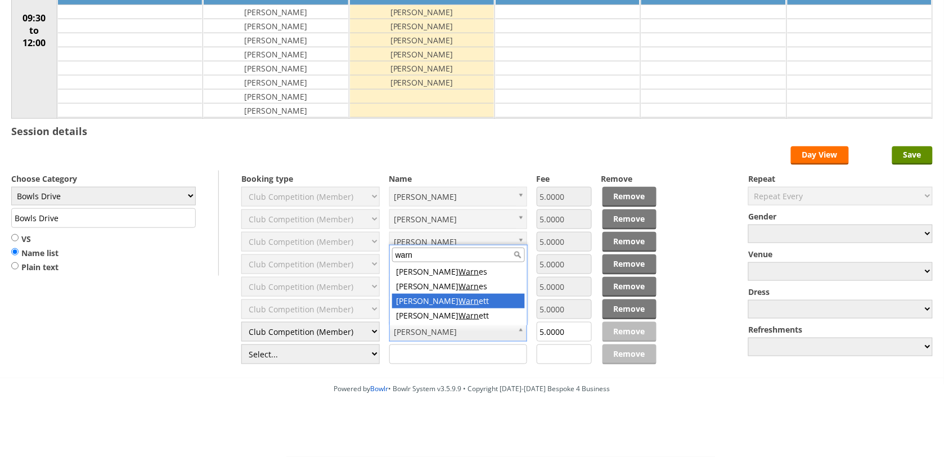
type input "warn"
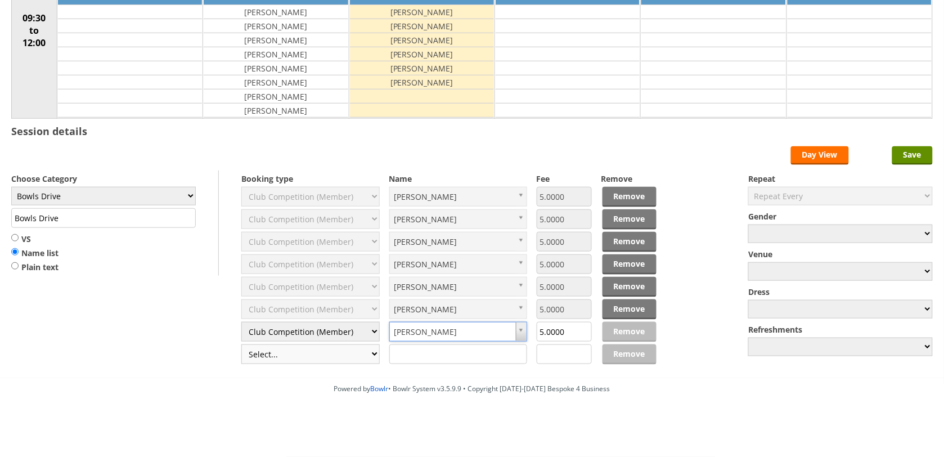
click at [342, 349] on select "Select... Club Competition (Member) Club Competition (Visitor) National (Member…" at bounding box center [310, 354] width 138 height 20
select select "1_45"
click at [241, 344] on select "Select... Club Competition (Member) Club Competition (Visitor) National (Member…" at bounding box center [310, 354] width 138 height 20
type input "5.0000"
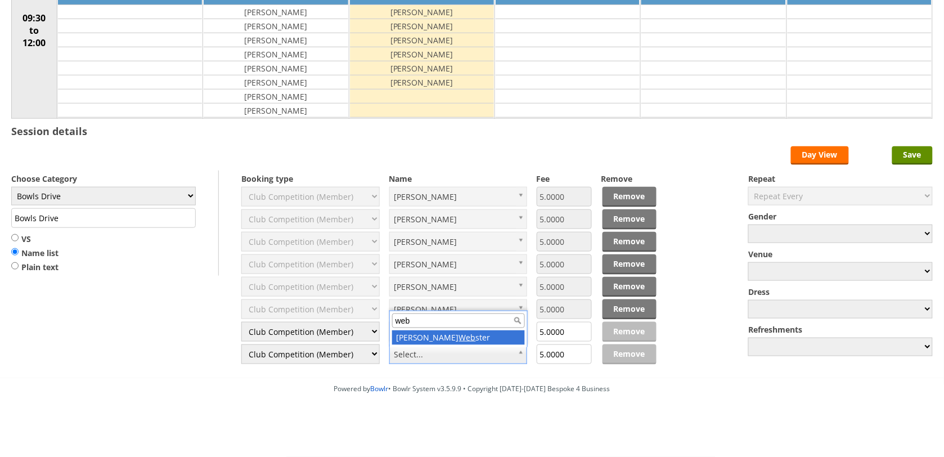
type input "web"
click at [908, 151] on input "Save" at bounding box center [912, 155] width 41 height 19
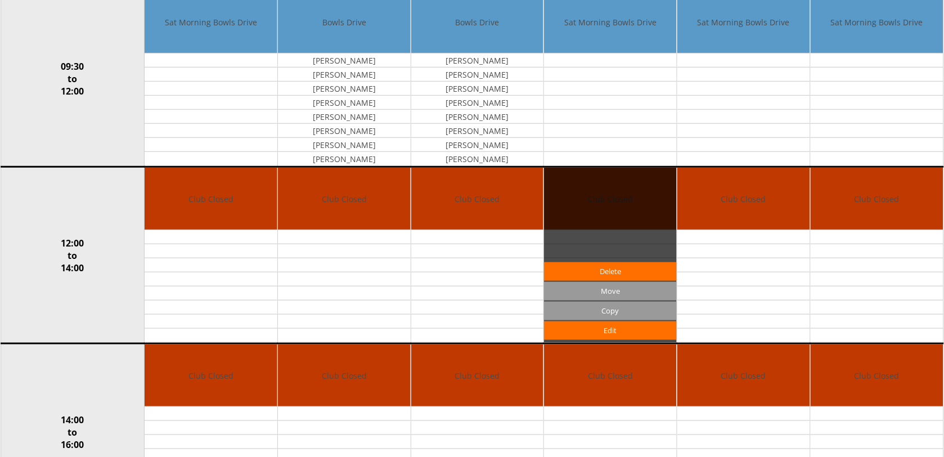
scroll to position [70, 0]
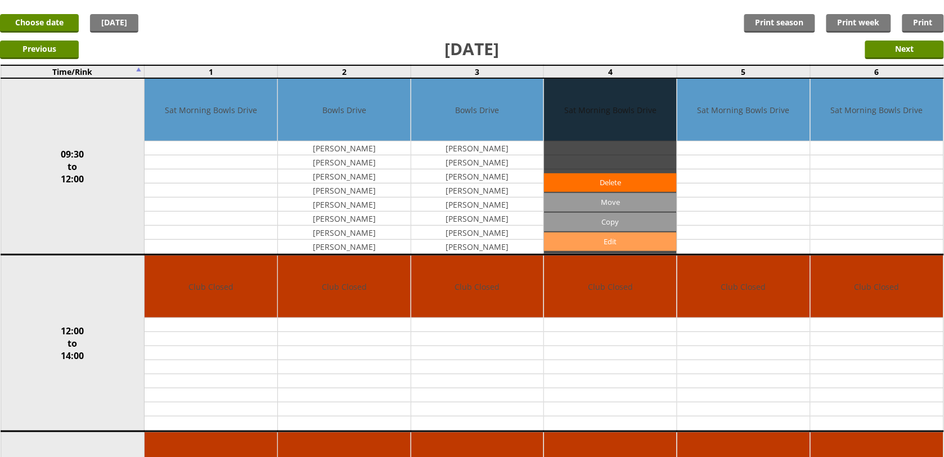
click at [600, 239] on link "Edit" at bounding box center [610, 241] width 133 height 19
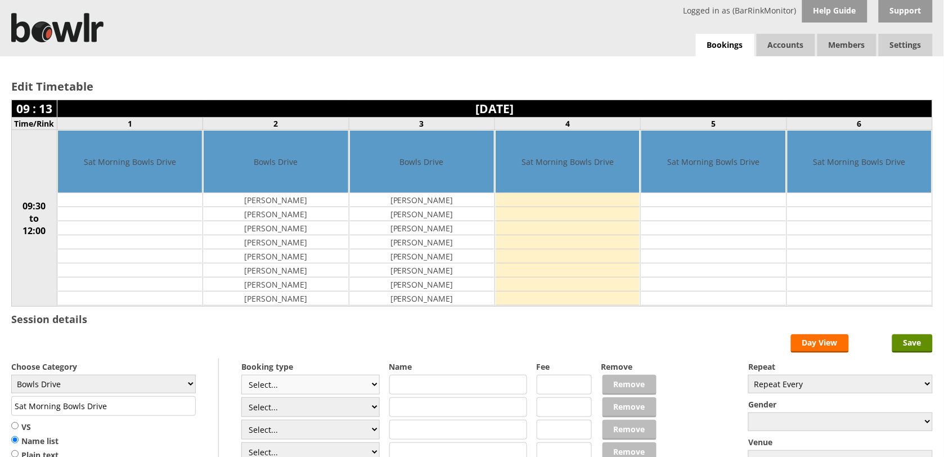
click at [314, 384] on select "Select... Club Competition (Member) Club Competition (Visitor) National (Member…" at bounding box center [310, 385] width 138 height 20
select select "1_45"
click at [241, 376] on select "Select... Club Competition (Member) Club Competition (Visitor) National (Member…" at bounding box center [310, 385] width 138 height 20
type input "Bowls Drive"
type input "5.0000"
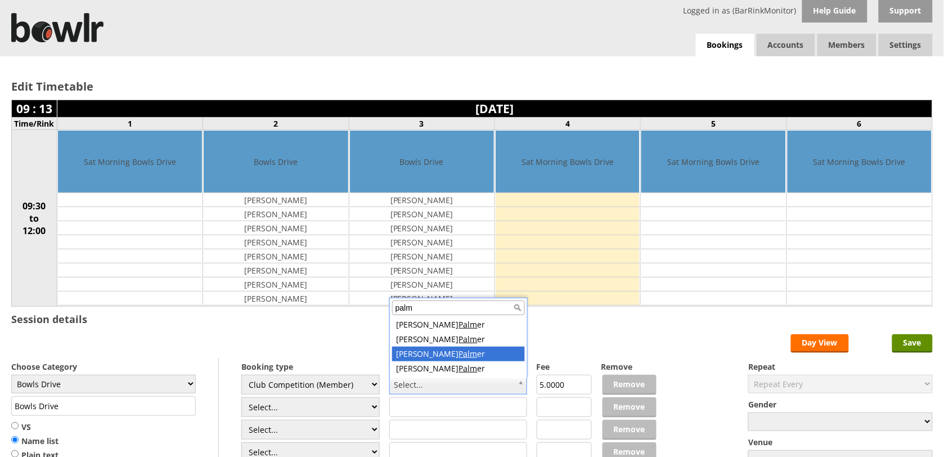
type input "palm"
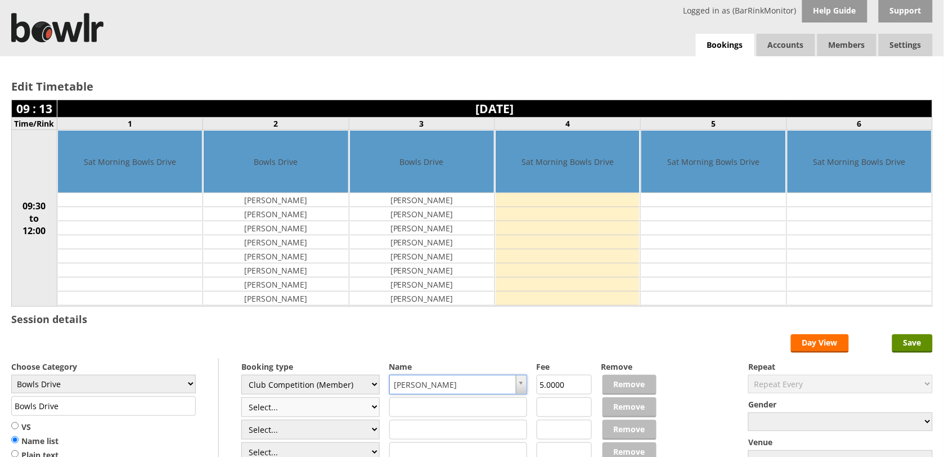
click at [329, 410] on select "Select... Club Competition (Member) Club Competition (Visitor) National (Member…" at bounding box center [310, 407] width 138 height 20
select select "1_45"
click at [241, 399] on select "Select... Club Competition (Member) Club Competition (Visitor) National (Member…" at bounding box center [310, 407] width 138 height 20
type input "5.0000"
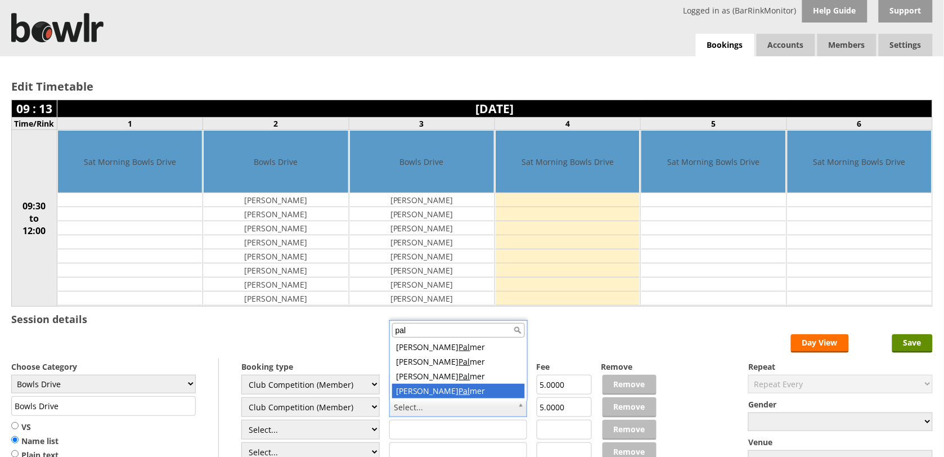
type input "pal"
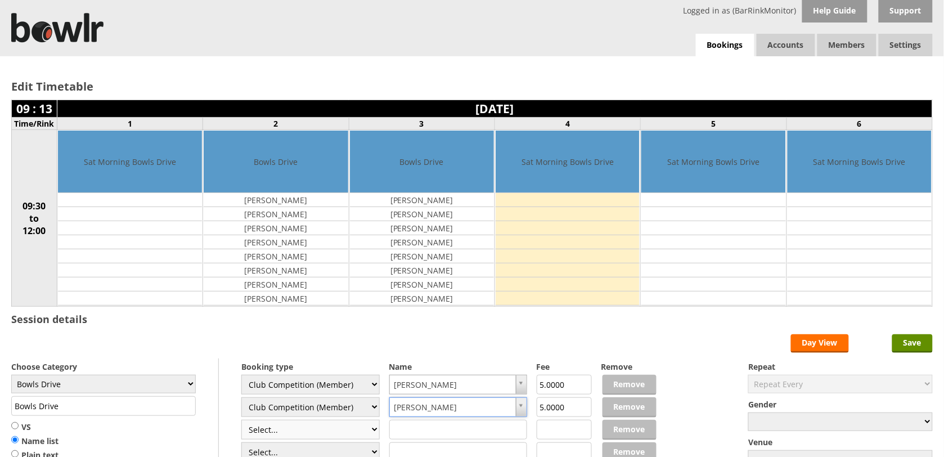
click at [331, 432] on select "Select... Club Competition (Member) Club Competition (Visitor) National (Member…" at bounding box center [310, 430] width 138 height 20
select select "1_45"
click at [241, 421] on select "Select... Club Competition (Member) Club Competition (Visitor) National (Member…" at bounding box center [310, 430] width 138 height 20
type input "5.0000"
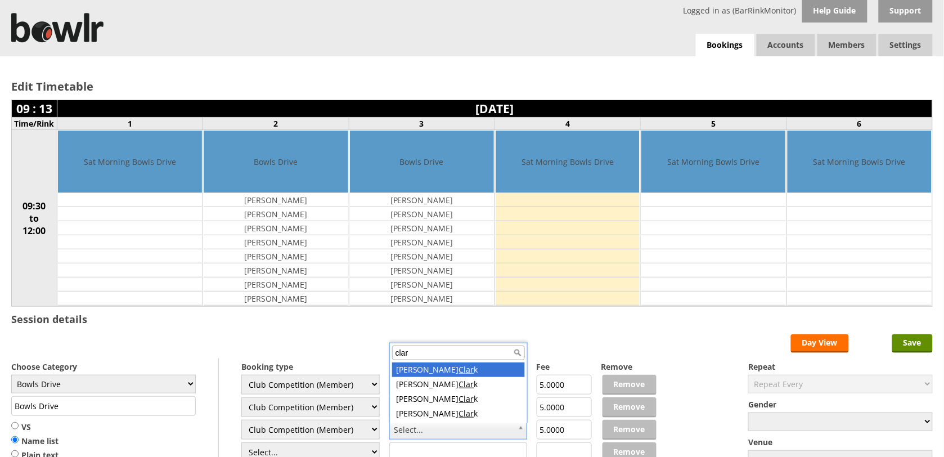
drag, startPoint x: 408, startPoint y: 356, endPoint x: 372, endPoint y: 349, distance: 36.7
click at [374, 349] on body "Logged in as (BarRinkMonitor) Help Guide Support Bookings Accounts Rink Takings…" at bounding box center [472, 322] width 944 height 645
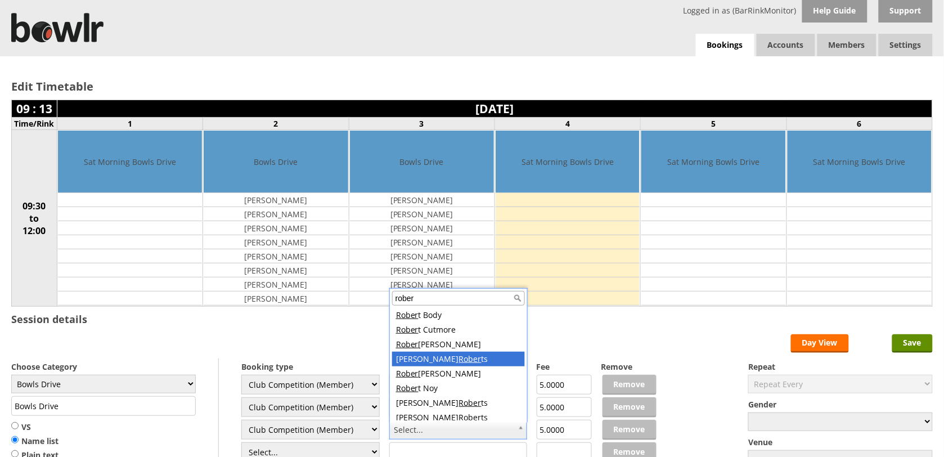
type input "rober"
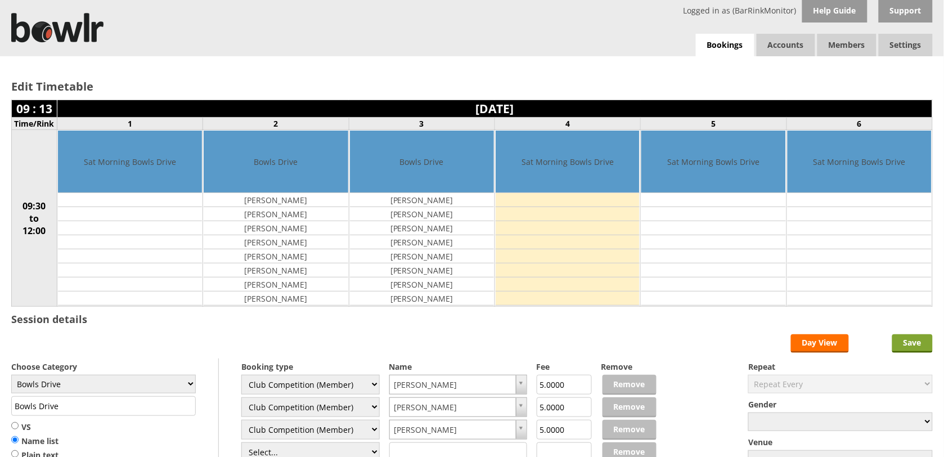
click at [907, 347] on input "Save" at bounding box center [912, 343] width 41 height 19
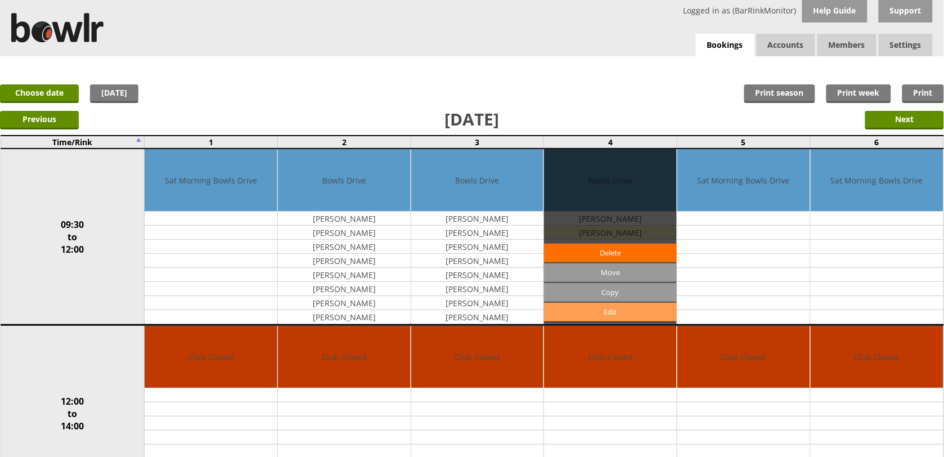
click at [572, 312] on link "Edit" at bounding box center [610, 312] width 133 height 19
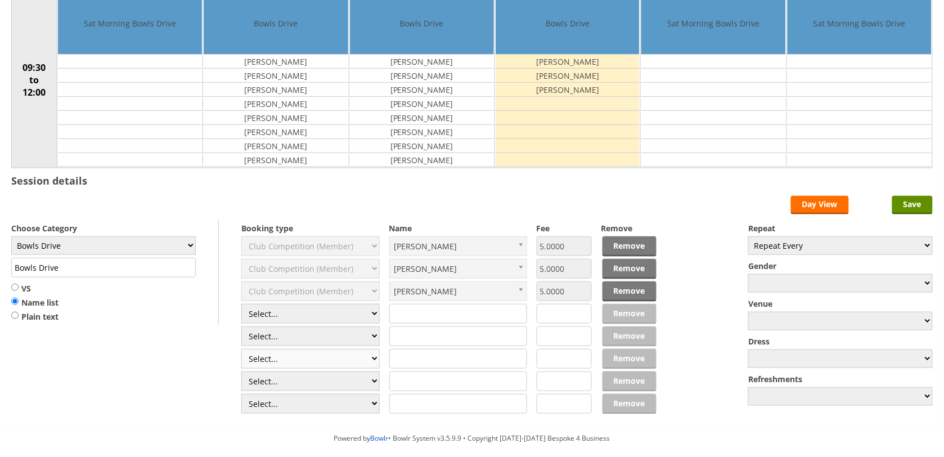
scroll to position [141, 0]
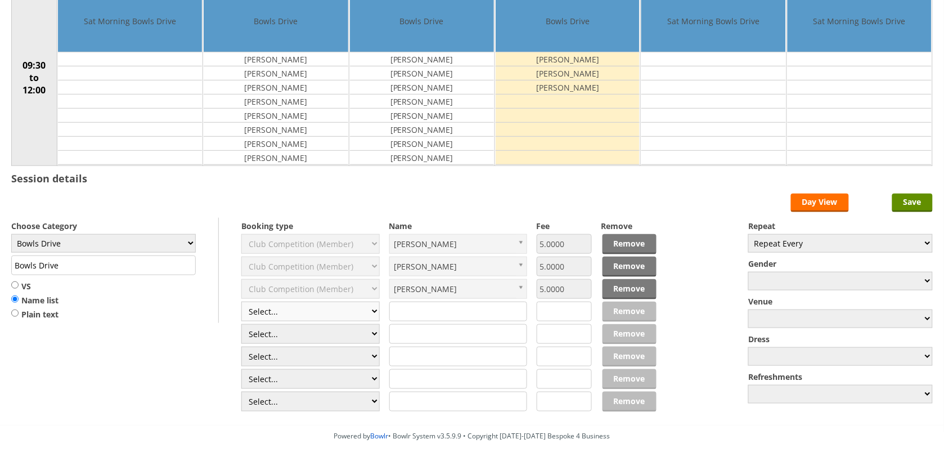
click at [320, 314] on select "Select... Club Competition (Member) Club Competition (Visitor) National (Member…" at bounding box center [310, 312] width 138 height 20
select select "1_45"
click at [241, 303] on select "Select... Club Competition (Member) Club Competition (Visitor) National (Member…" at bounding box center [310, 312] width 138 height 20
type input "5.0000"
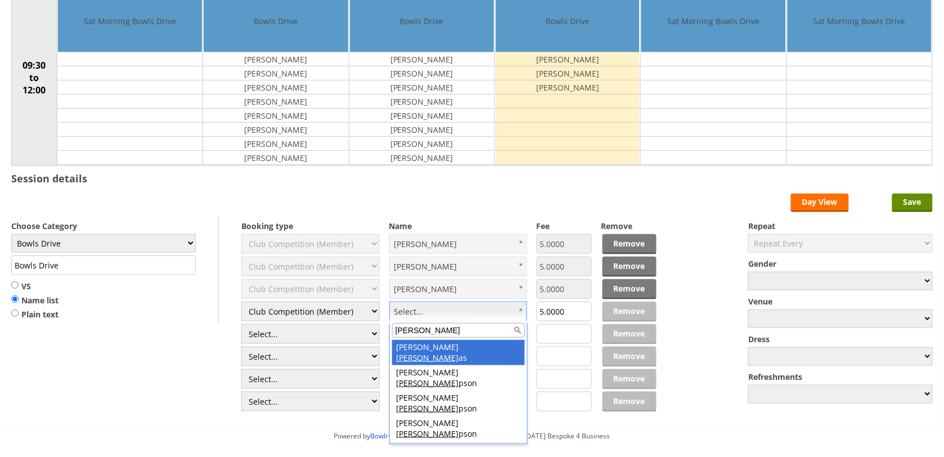
type input "[PERSON_NAME]"
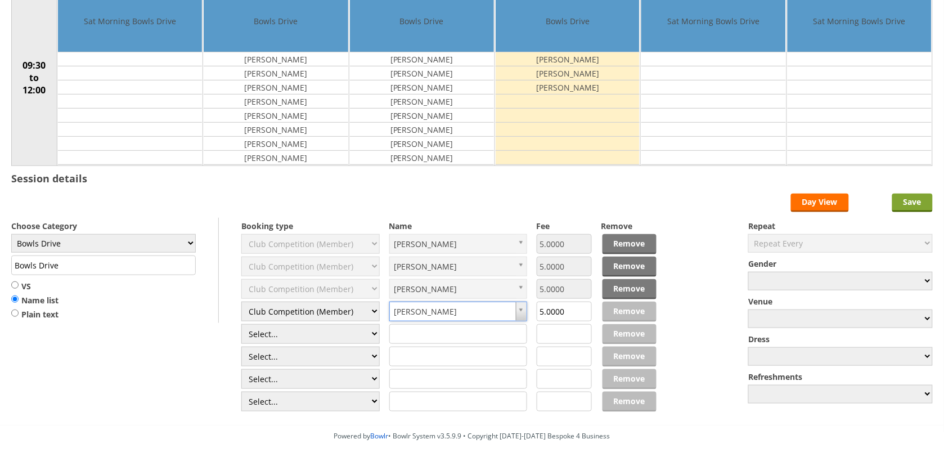
click at [910, 203] on input "Save" at bounding box center [912, 203] width 41 height 19
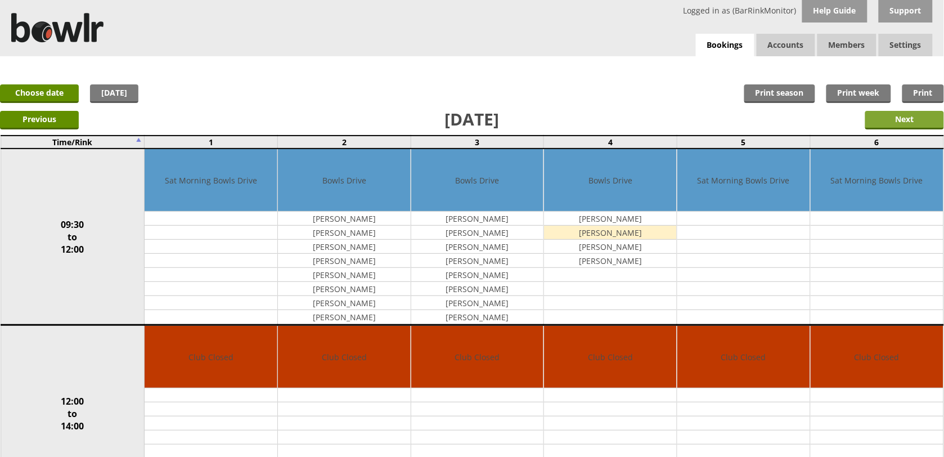
click at [923, 124] on input "Next" at bounding box center [904, 120] width 79 height 19
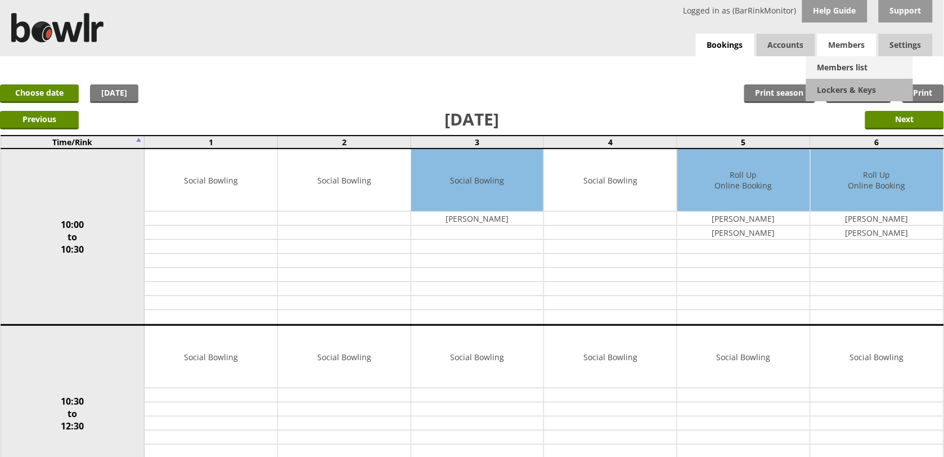
click at [851, 60] on link "Members list" at bounding box center [859, 67] width 107 height 23
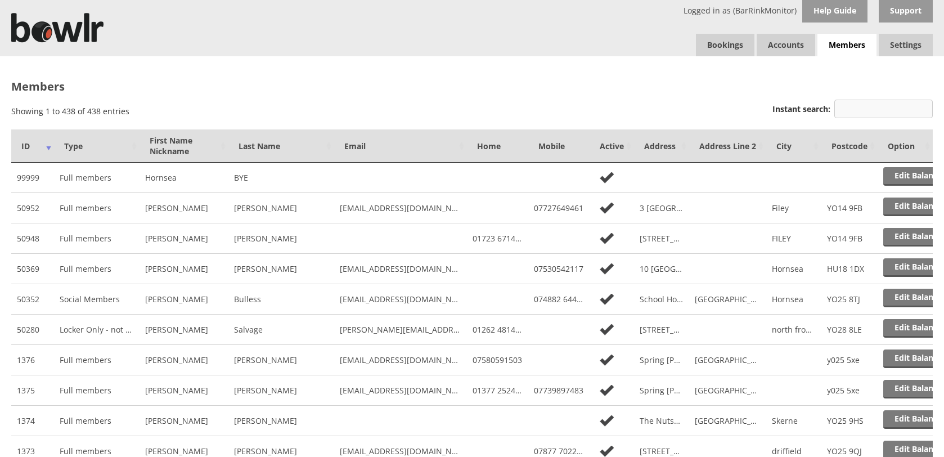
click at [902, 106] on input "Instant search:" at bounding box center [883, 109] width 98 height 19
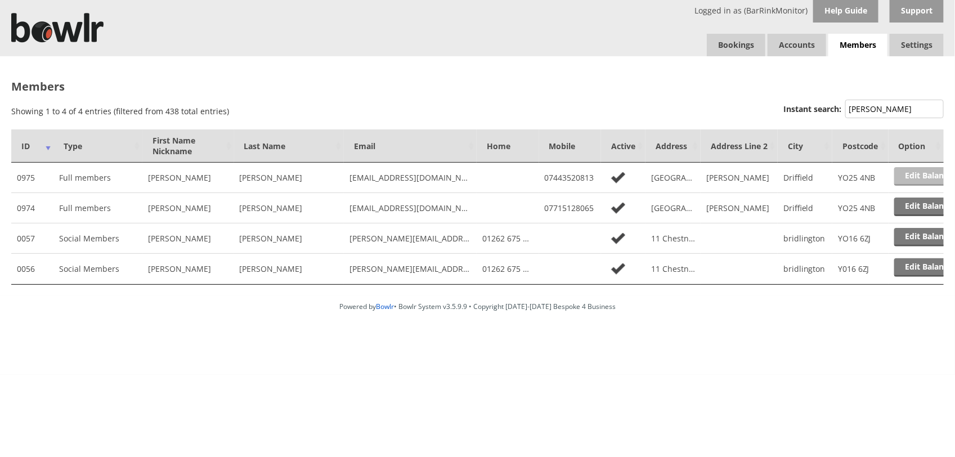
type input "palmer"
click at [927, 173] on link "Edit Balance" at bounding box center [929, 176] width 70 height 19
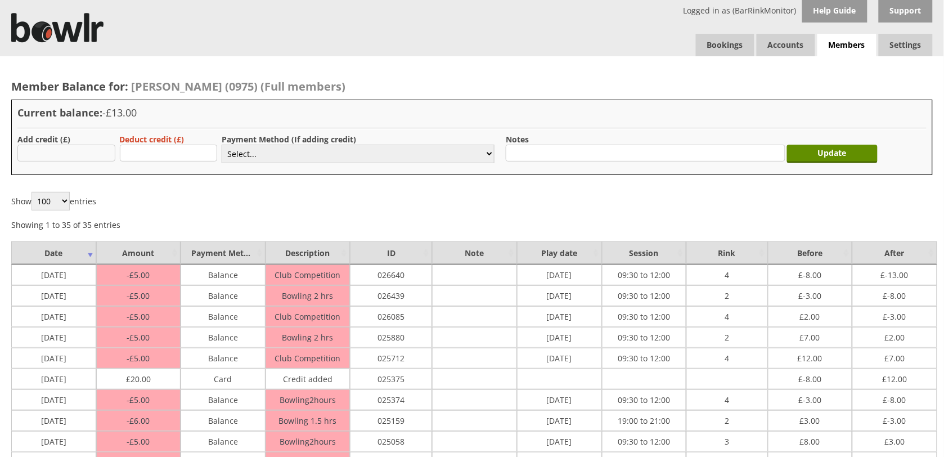
click at [97, 149] on input "text" at bounding box center [66, 153] width 98 height 17
type input "20.00"
click at [290, 155] on select "Select... Cash Card Cheque Bank Transfer Other Member Card Gift Voucher Balance" at bounding box center [358, 154] width 273 height 19
select select "2"
click at [222, 145] on select "Select... Cash Card Cheque Bank Transfer Other Member Card Gift Voucher Balance" at bounding box center [358, 154] width 273 height 19
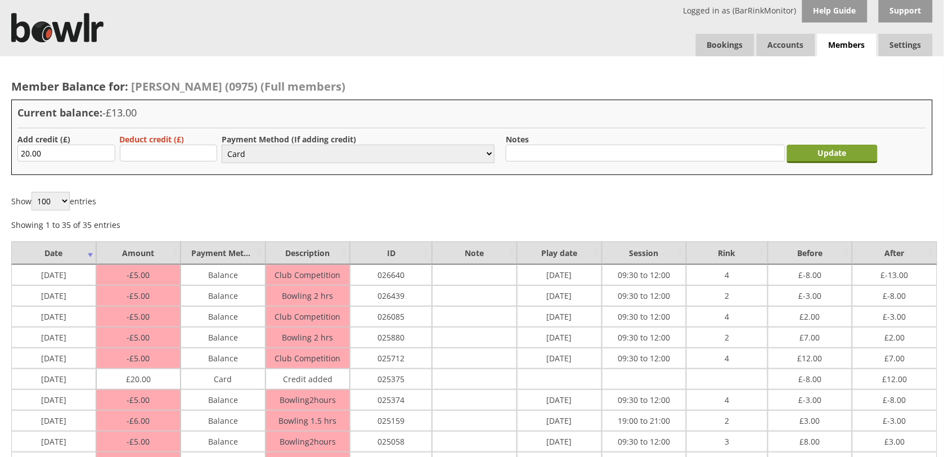
click at [816, 159] on input "Update" at bounding box center [832, 154] width 91 height 19
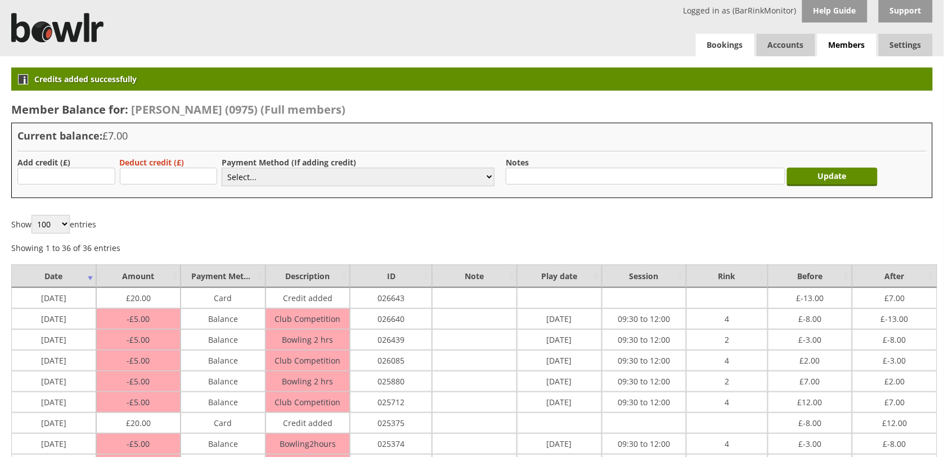
click at [730, 39] on link "Bookings" at bounding box center [725, 45] width 59 height 23
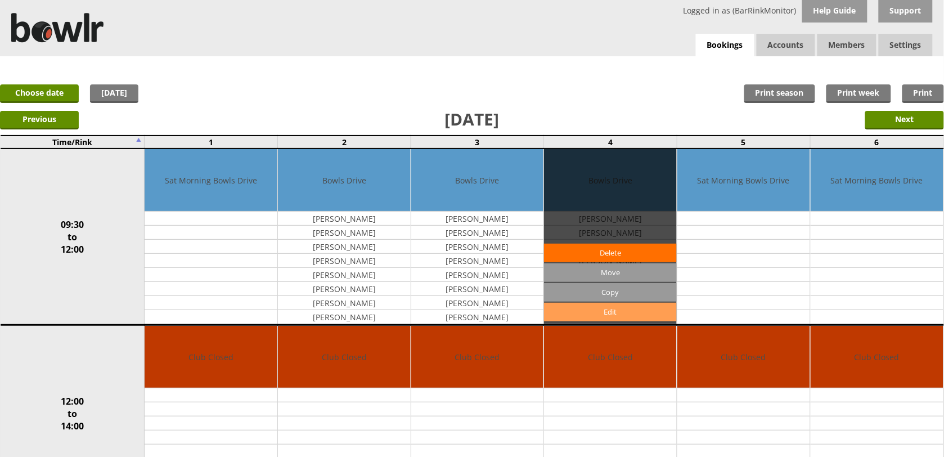
click at [612, 309] on link "Edit" at bounding box center [610, 312] width 133 height 19
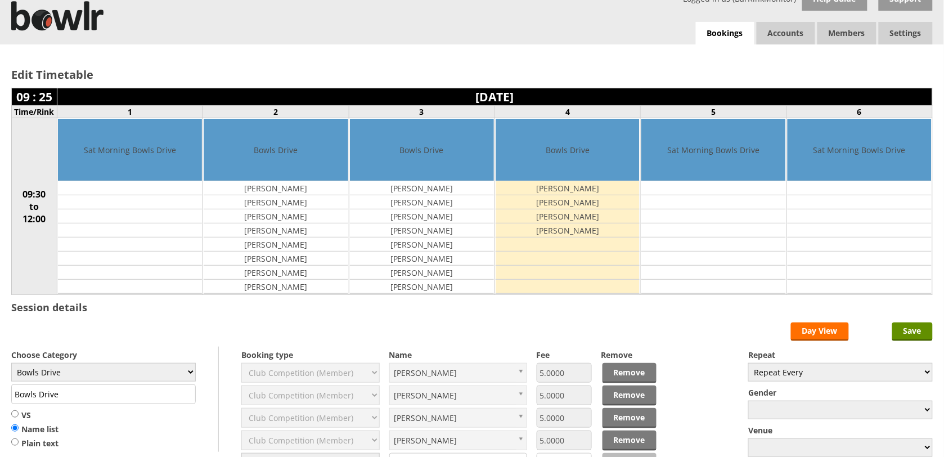
scroll to position [192, 0]
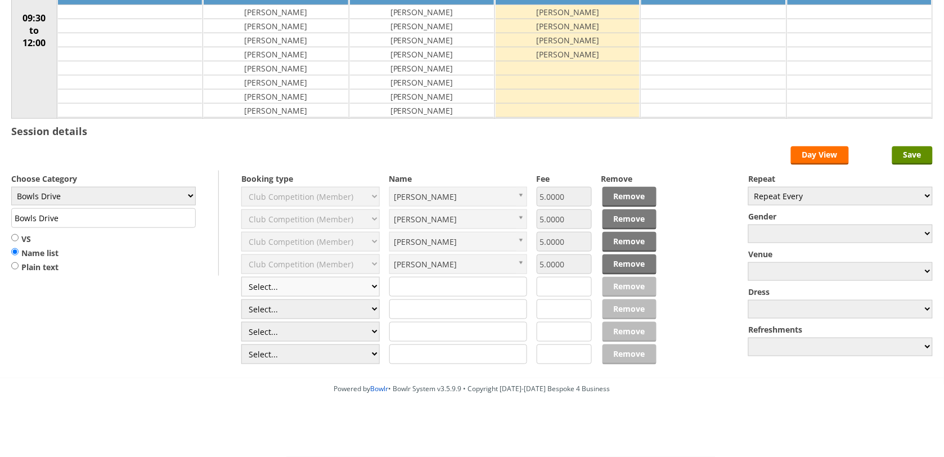
click at [349, 287] on select "Select... Club Competition (Member) Club Competition (Visitor) National (Member…" at bounding box center [310, 287] width 138 height 20
select select "1_45"
click at [241, 277] on select "Select... Club Competition (Member) Club Competition (Visitor) National (Member…" at bounding box center [310, 287] width 138 height 20
type input "5.0000"
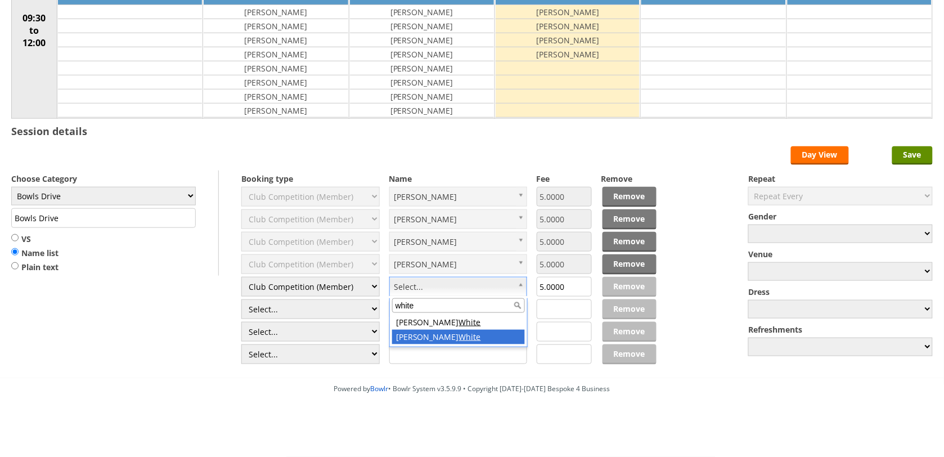
type input "white"
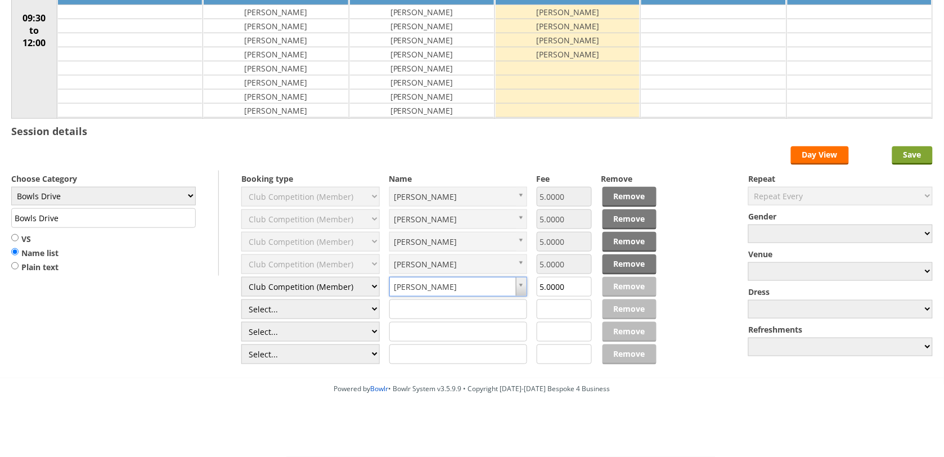
click at [913, 150] on input "Save" at bounding box center [912, 155] width 41 height 19
